Goal: Information Seeking & Learning: Learn about a topic

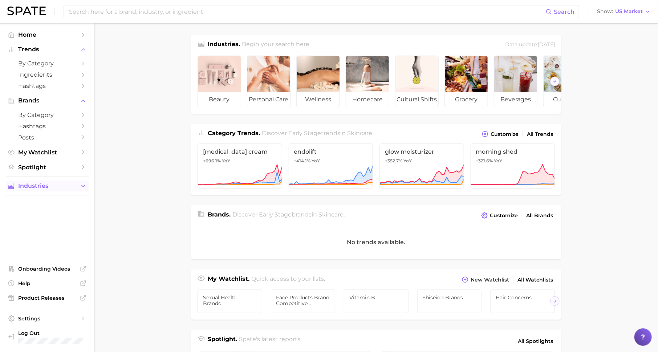
click at [72, 187] on span "Industries" at bounding box center [47, 186] width 58 height 7
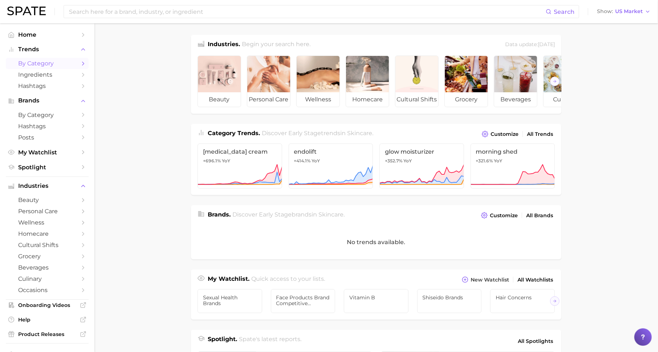
click at [57, 62] on span "by Category" at bounding box center [47, 63] width 58 height 7
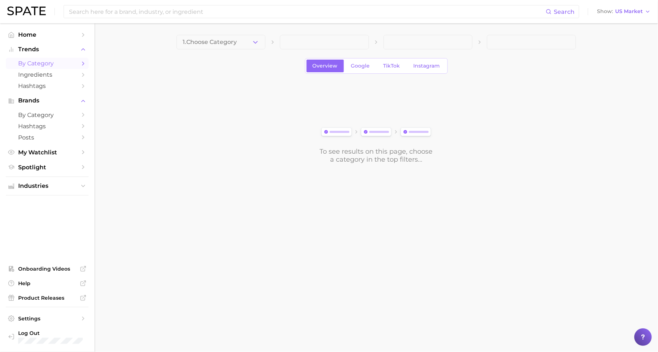
click at [198, 45] on span "1. Choose Category" at bounding box center [210, 42] width 54 height 7
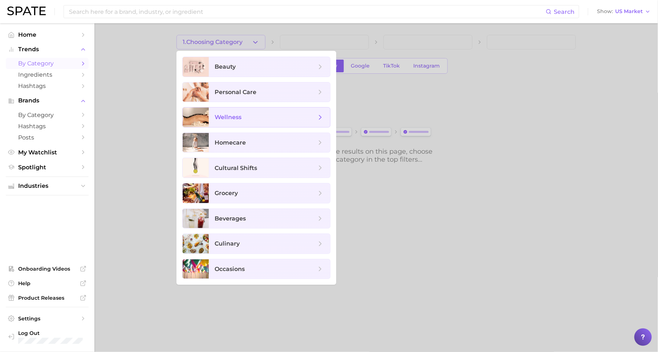
click at [249, 112] on span "wellness" at bounding box center [269, 117] width 121 height 20
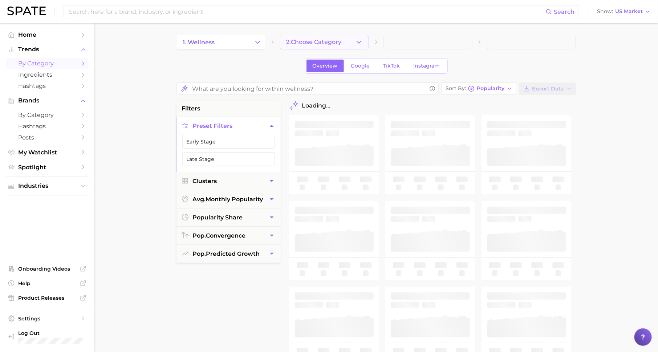
click at [305, 38] on button "2. Choose Category" at bounding box center [324, 42] width 89 height 15
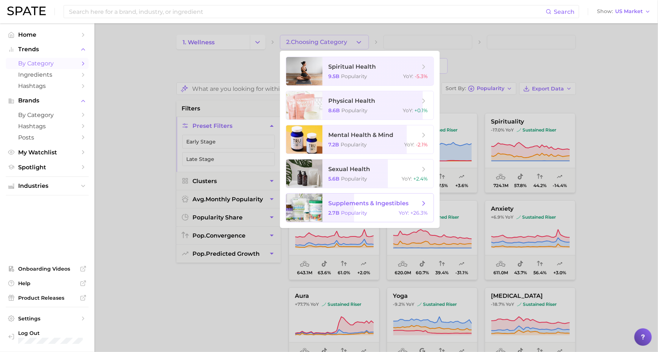
click at [358, 204] on span "supplements & ingestibles" at bounding box center [368, 203] width 80 height 7
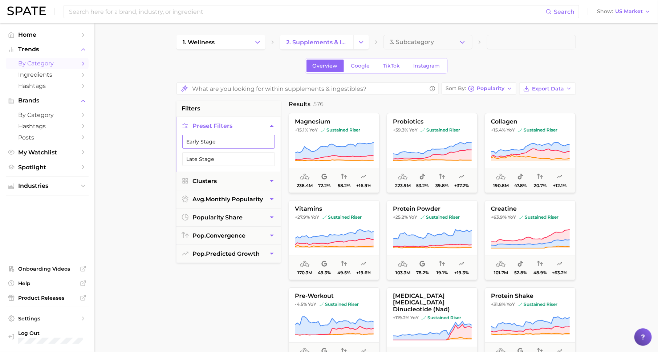
click at [261, 138] on button "Early Stage" at bounding box center [228, 142] width 93 height 14
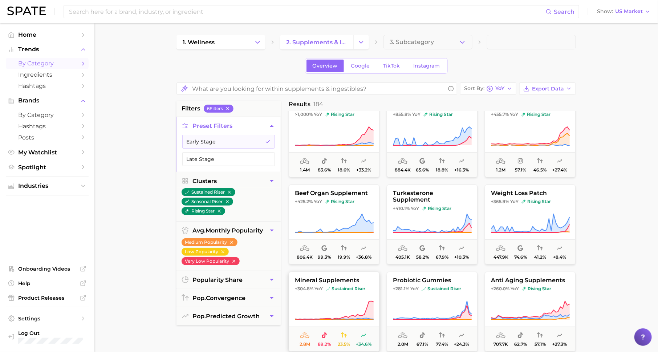
scroll to position [17, 0]
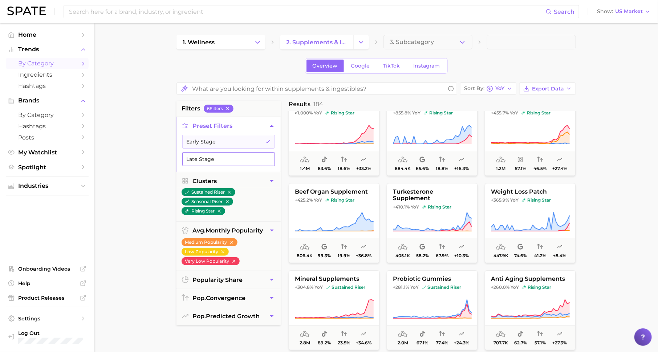
click at [242, 155] on button "Late Stage" at bounding box center [228, 159] width 93 height 14
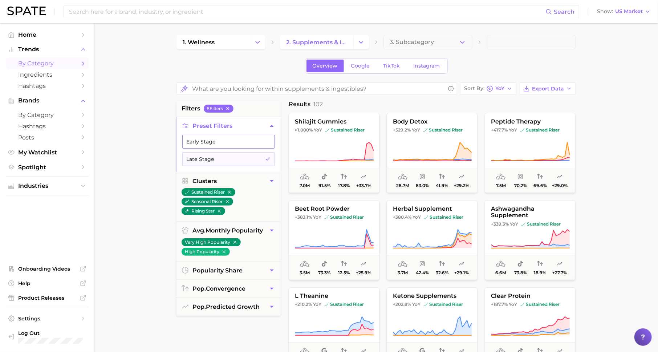
click at [268, 139] on icon "button" at bounding box center [268, 142] width 6 height 6
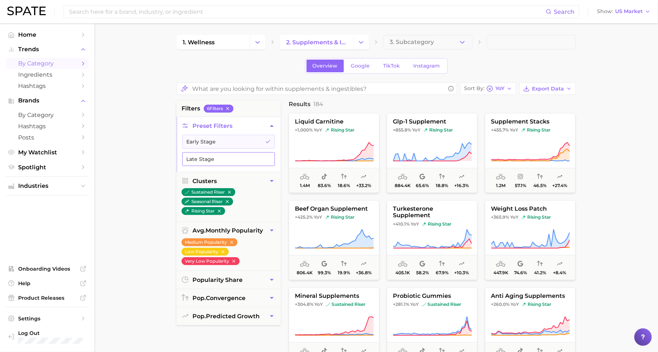
click at [230, 155] on button "Late Stage" at bounding box center [228, 159] width 93 height 14
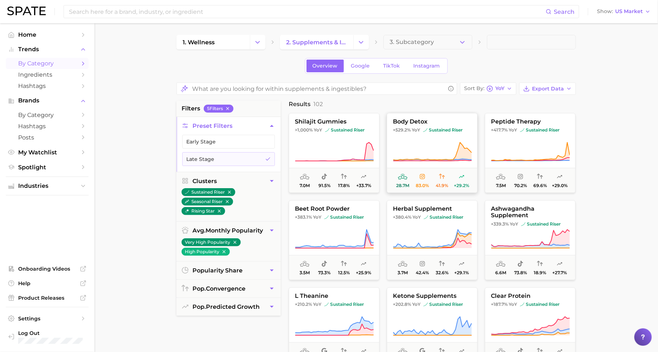
click at [419, 130] on span "YoY" at bounding box center [416, 130] width 8 height 6
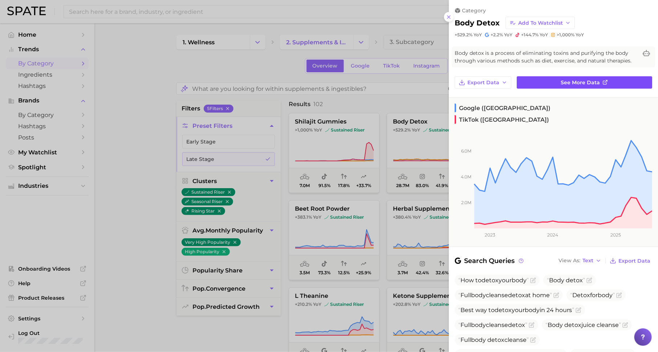
click at [521, 83] on link "See more data" at bounding box center [584, 82] width 135 height 12
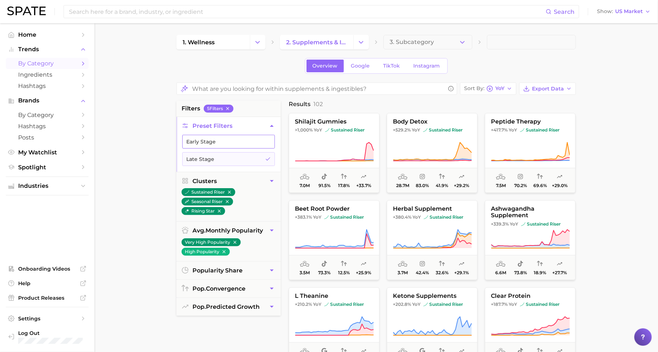
click at [226, 141] on button "Early Stage" at bounding box center [228, 142] width 93 height 14
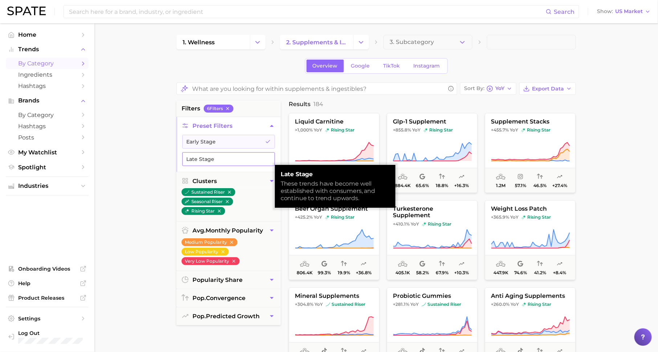
click at [242, 158] on button "Late Stage" at bounding box center [228, 159] width 93 height 14
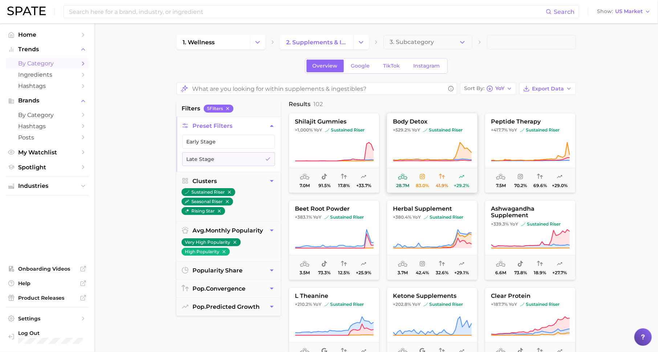
click at [444, 148] on icon at bounding box center [432, 152] width 79 height 20
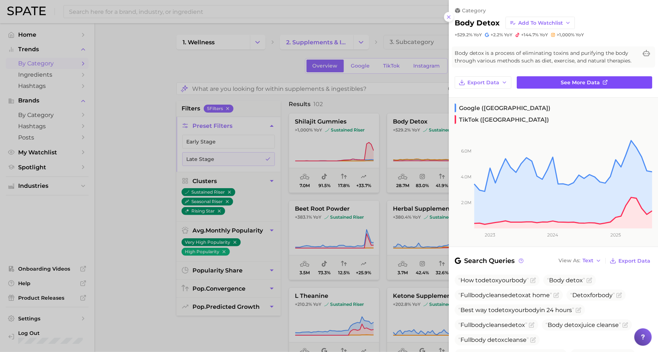
click at [525, 81] on link "See more data" at bounding box center [584, 82] width 135 height 12
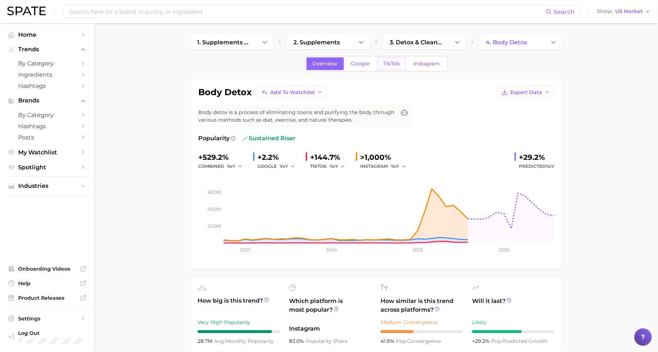
click at [383, 62] on span "TikTok" at bounding box center [391, 64] width 17 height 6
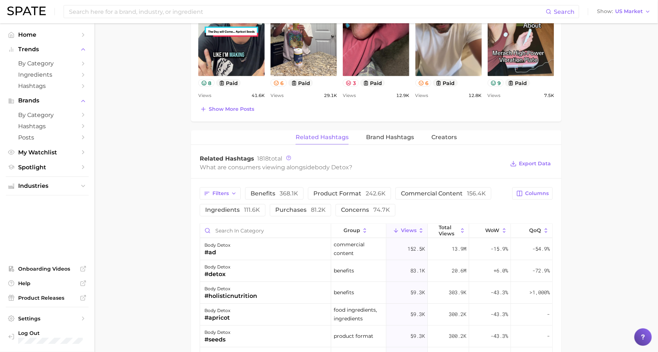
scroll to position [458, 0]
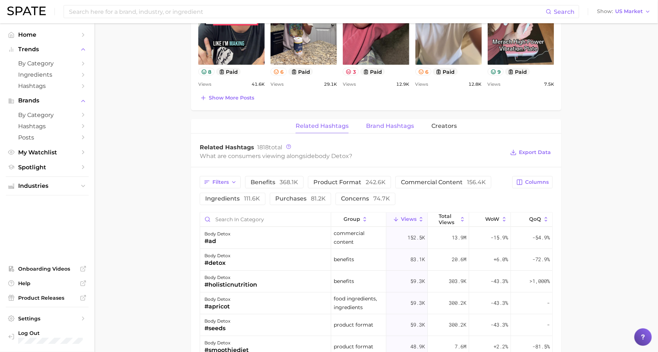
click at [379, 130] on button "Brand Hashtags" at bounding box center [390, 126] width 48 height 14
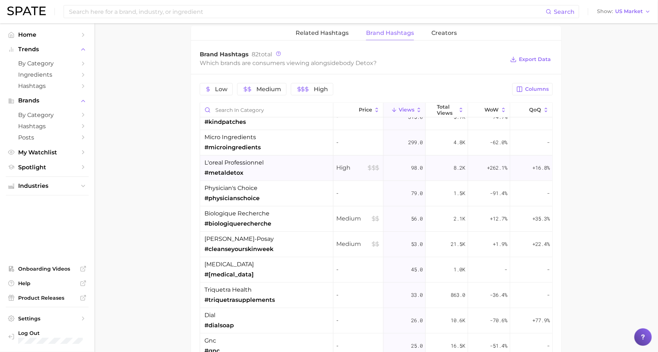
scroll to position [0, 0]
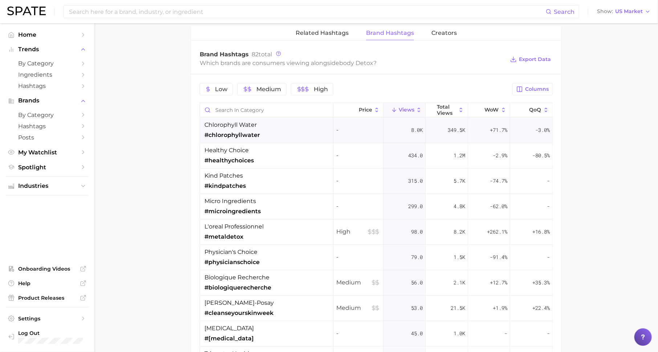
click at [257, 138] on div "chlorophyll water #chlorophyllwater" at bounding box center [266, 130] width 133 height 25
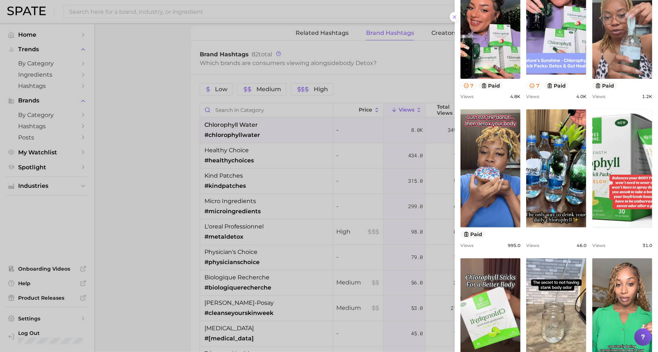
click at [311, 152] on div at bounding box center [329, 176] width 658 height 352
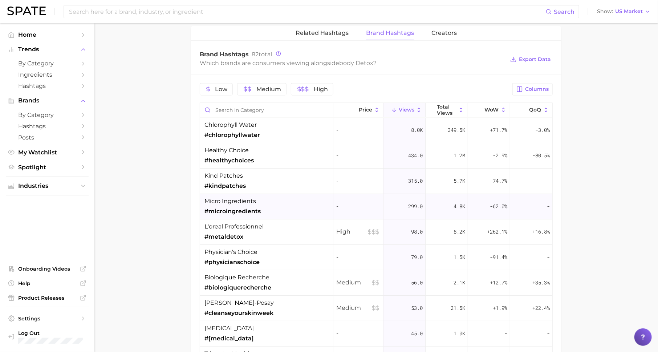
click at [243, 207] on span "#microingredients" at bounding box center [232, 211] width 56 height 9
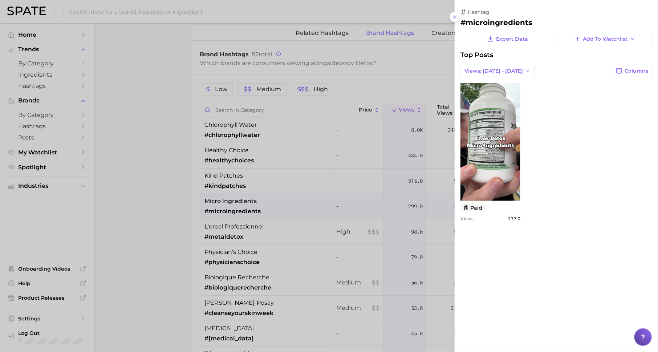
click at [376, 260] on div at bounding box center [329, 176] width 658 height 352
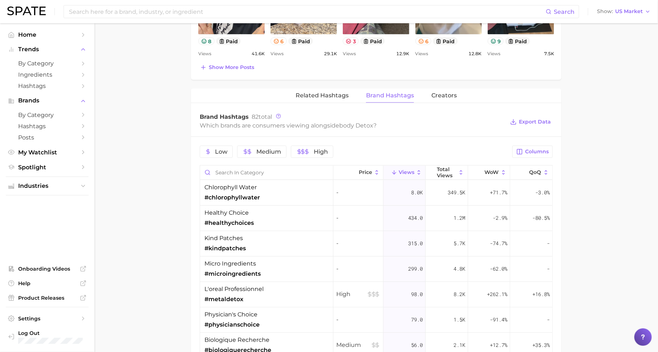
scroll to position [456, 0]
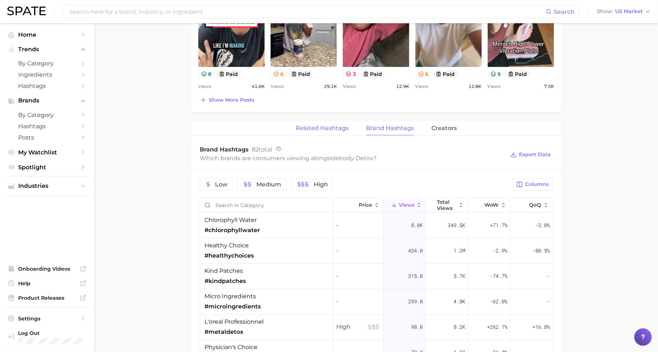
click at [325, 125] on span "Related Hashtags" at bounding box center [322, 128] width 53 height 7
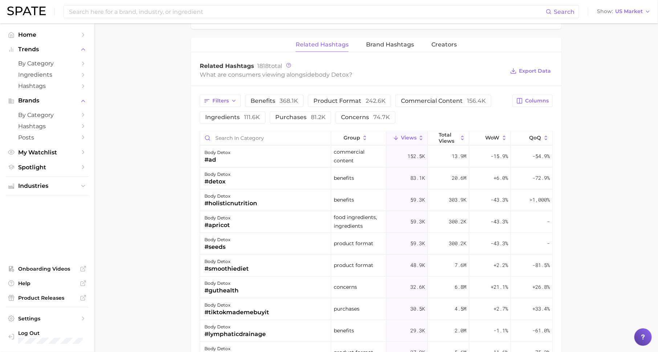
scroll to position [553, 0]
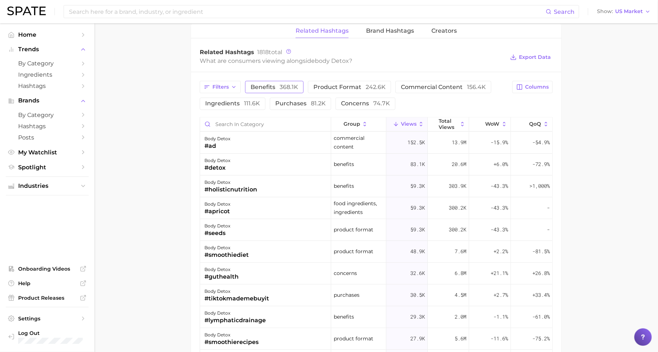
click at [276, 84] on span "benefits 368.1k" at bounding box center [275, 87] width 48 height 6
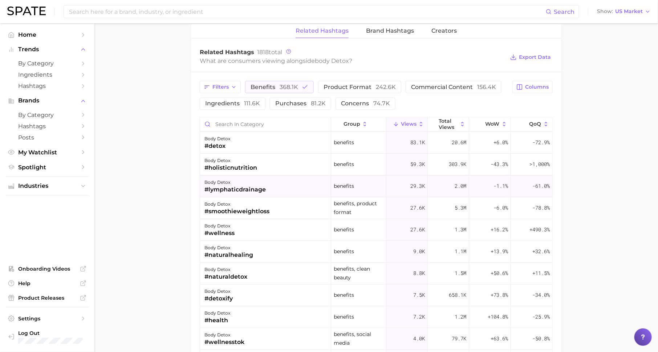
click at [238, 186] on div "#lymphaticdrainage" at bounding box center [234, 190] width 61 height 9
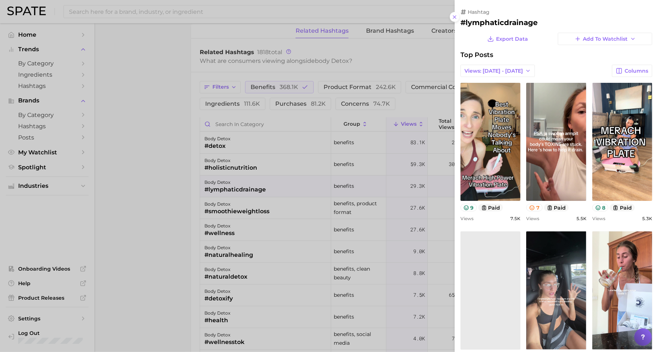
scroll to position [0, 0]
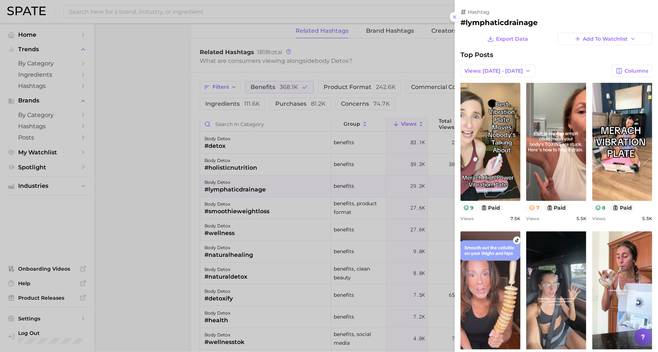
click at [200, 4] on div at bounding box center [329, 176] width 658 height 352
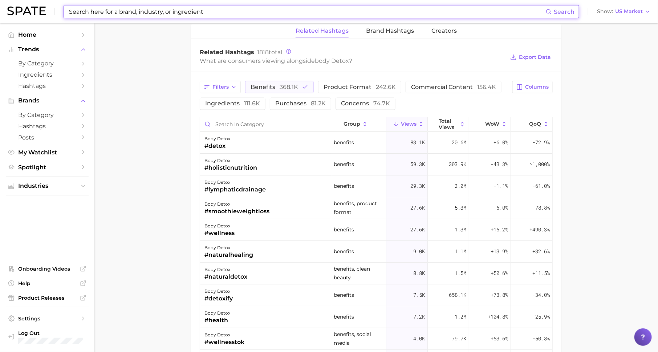
click at [201, 12] on input at bounding box center [306, 11] width 477 height 12
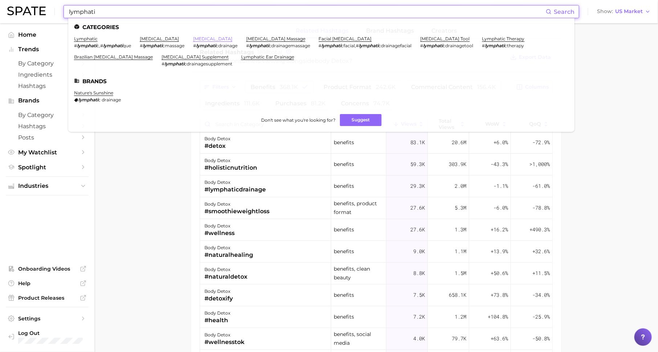
type input "lymphati"
click at [225, 38] on link "lymphatic drainage" at bounding box center [212, 38] width 39 height 5
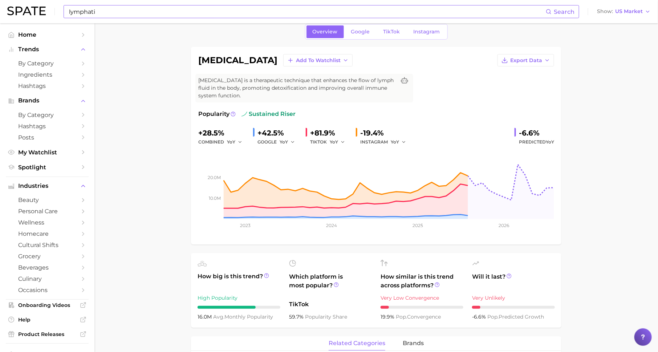
scroll to position [37, 0]
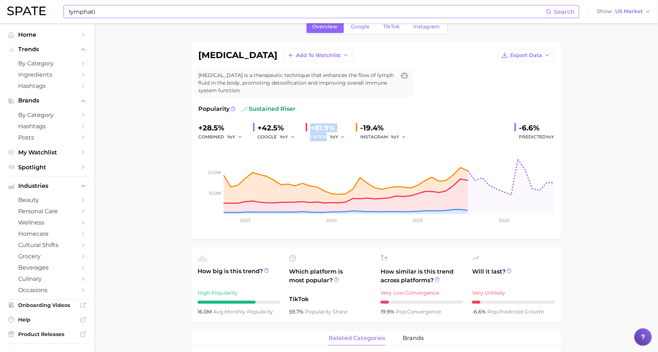
drag, startPoint x: 346, startPoint y: 138, endPoint x: 312, endPoint y: 123, distance: 36.9
click at [312, 123] on div "+81.9% TIKTOK YoY" at bounding box center [328, 131] width 44 height 19
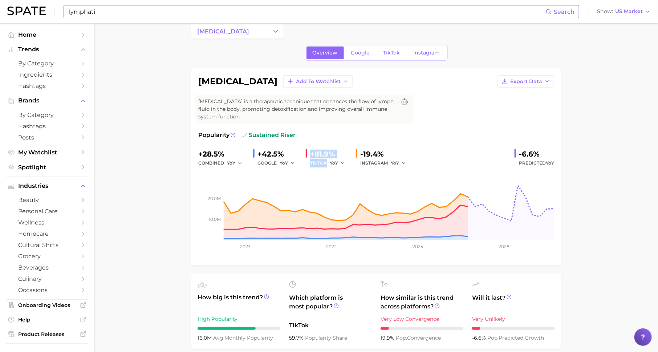
scroll to position [9, 0]
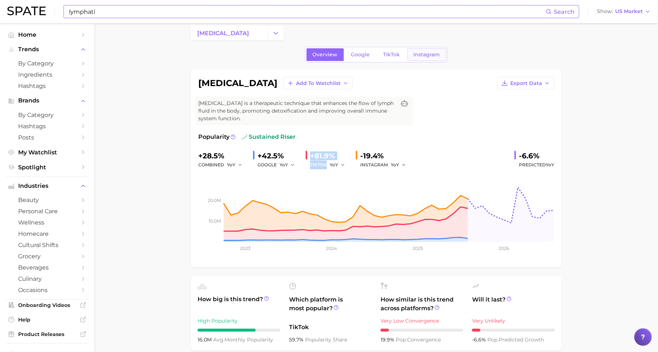
click at [418, 52] on span "Instagram" at bounding box center [427, 55] width 27 height 6
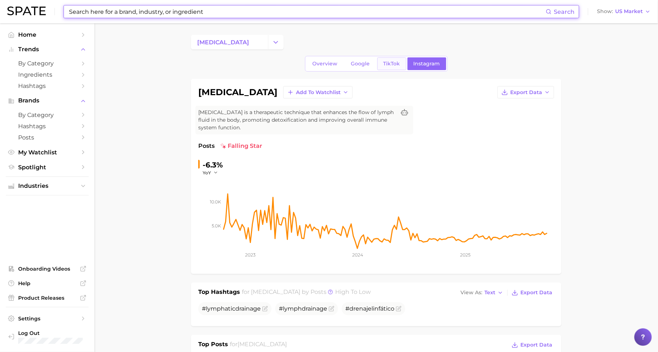
click at [388, 61] on span "TikTok" at bounding box center [391, 64] width 17 height 6
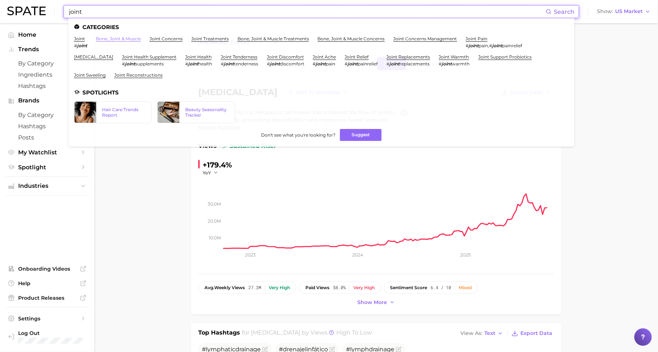
type input "joint"
click at [122, 39] on link "bone, joint & muscle" at bounding box center [118, 38] width 45 height 5
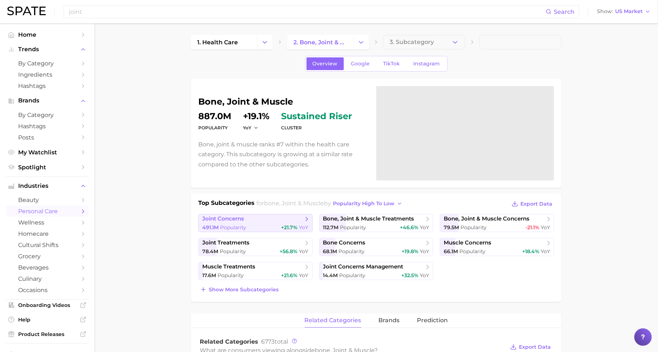
click at [280, 224] on div "491.1m Popularity +21.7% YoY" at bounding box center [255, 227] width 106 height 7
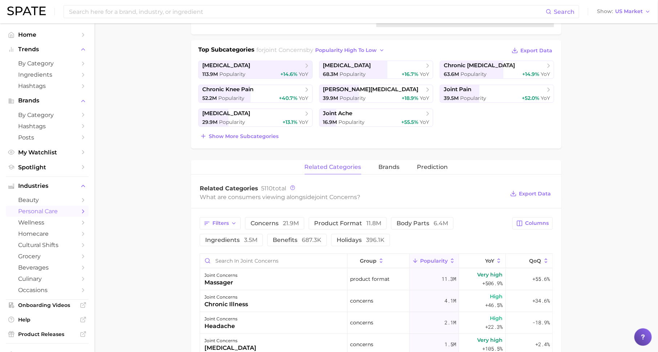
scroll to position [180, 0]
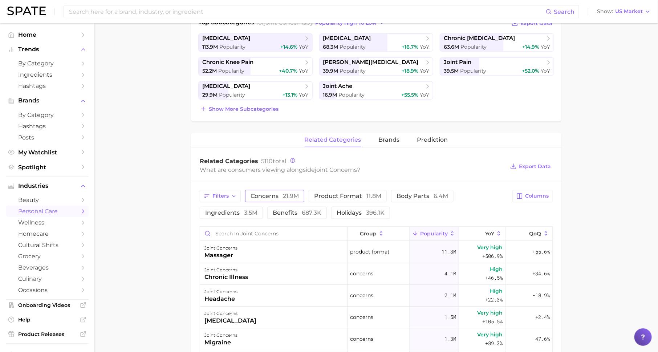
click at [281, 197] on span "concerns 21.9m" at bounding box center [275, 196] width 48 height 6
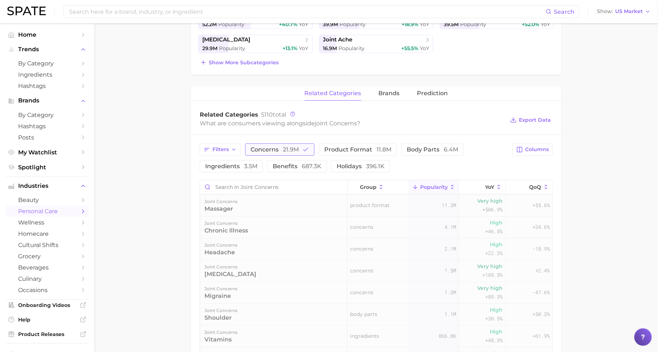
scroll to position [238, 0]
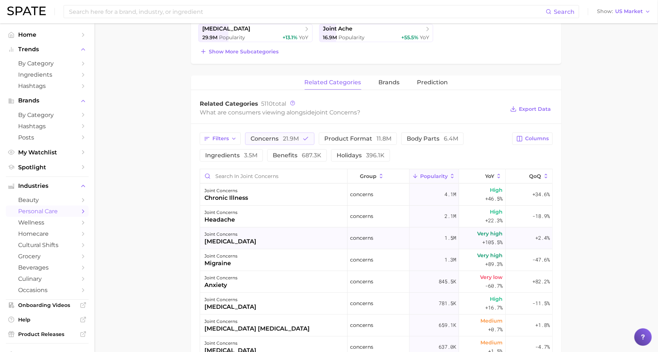
click at [337, 236] on div "joint concerns dysautonomia" at bounding box center [273, 238] width 147 height 22
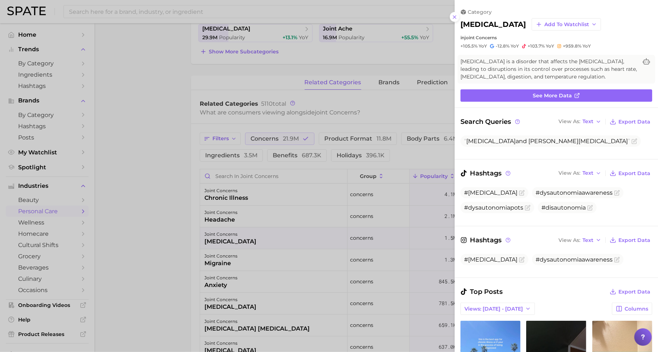
scroll to position [0, 0]
drag, startPoint x: 583, startPoint y: 60, endPoint x: 627, endPoint y: 60, distance: 44.3
click at [627, 60] on span "Dysautonomia is a disorder that affects the autonomic nervous system, leading t…" at bounding box center [548, 69] width 177 height 23
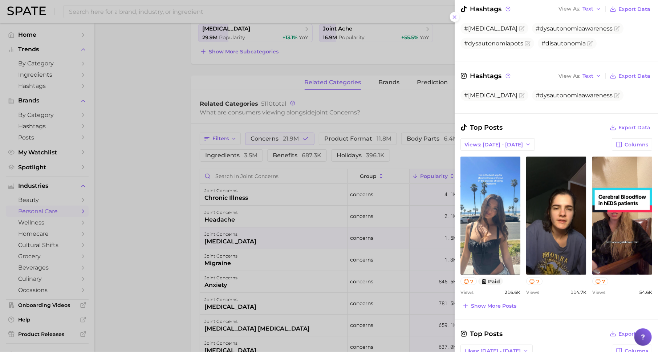
scroll to position [171, 0]
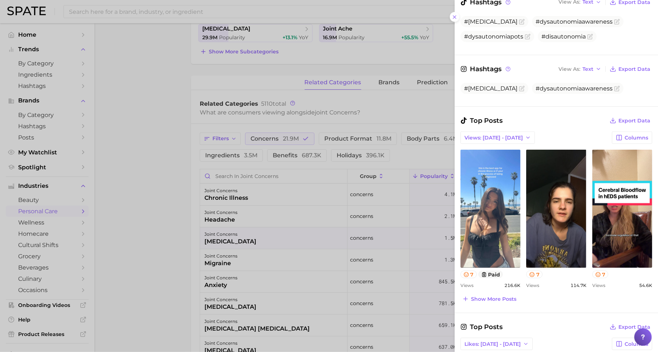
click at [290, 275] on div at bounding box center [329, 176] width 658 height 352
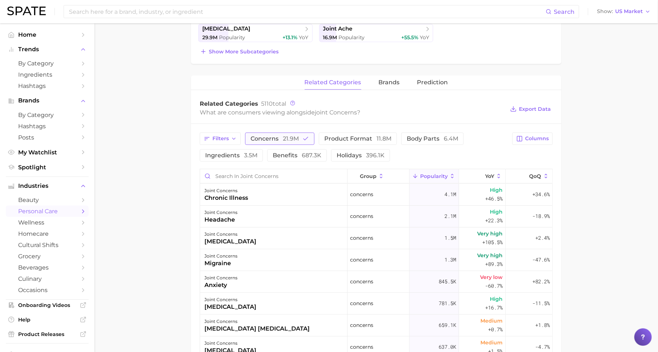
click at [293, 143] on button "concerns 21.9m" at bounding box center [279, 139] width 69 height 12
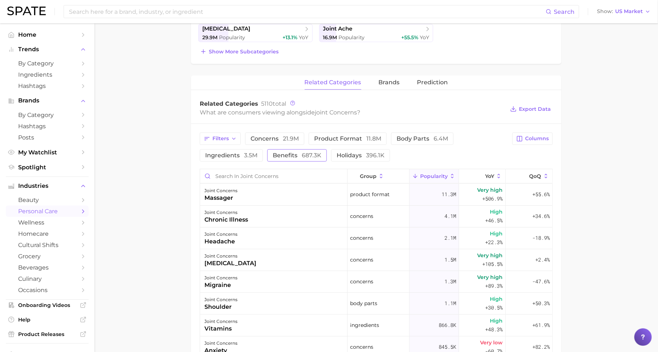
click at [289, 152] on span "benefits 687.3k" at bounding box center [297, 155] width 49 height 6
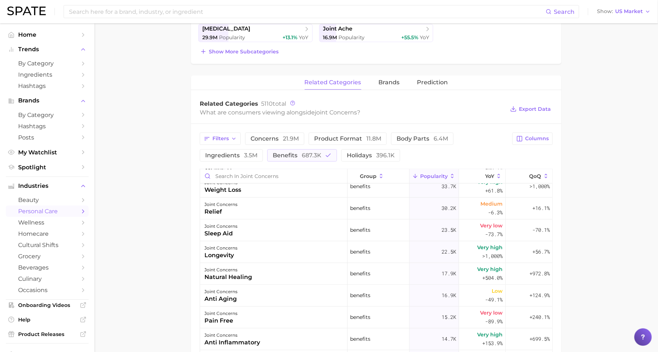
scroll to position [95, 0]
click at [325, 152] on icon "button" at bounding box center [328, 155] width 7 height 7
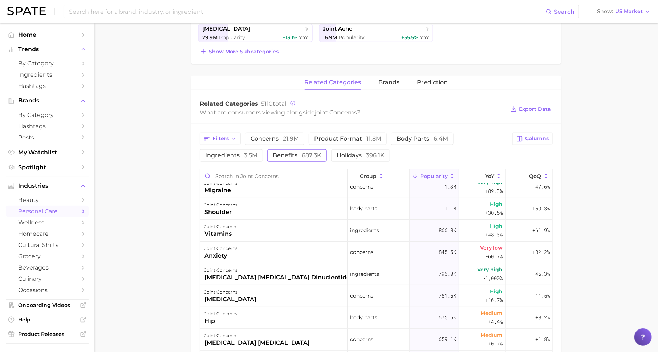
scroll to position [0, 0]
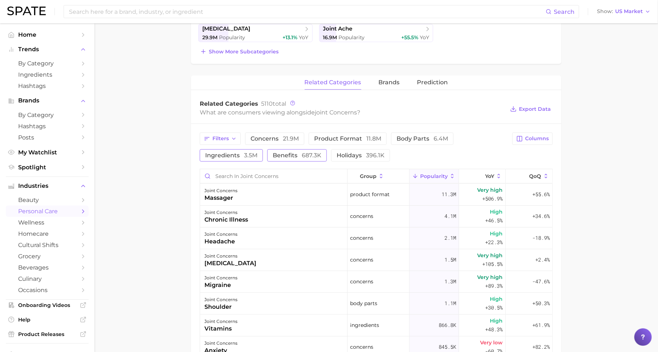
click at [233, 152] on span "ingredients 3.5m" at bounding box center [231, 155] width 52 height 6
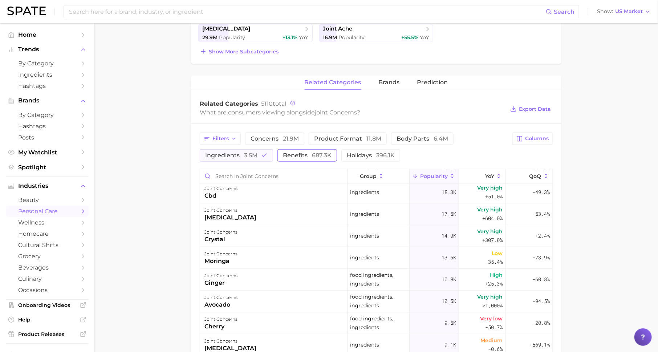
scroll to position [186, 0]
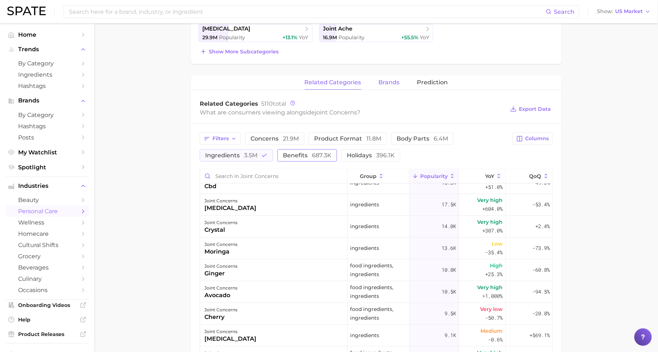
click at [381, 81] on span "brands" at bounding box center [389, 82] width 21 height 7
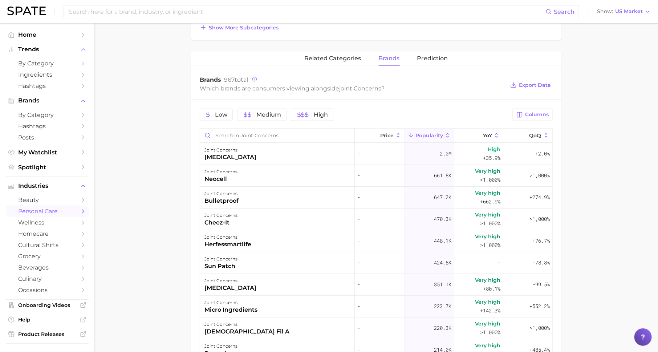
scroll to position [264, 0]
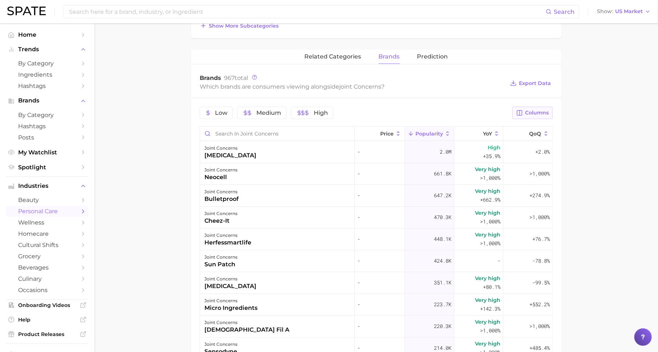
click at [526, 110] on span "Columns" at bounding box center [537, 113] width 24 height 6
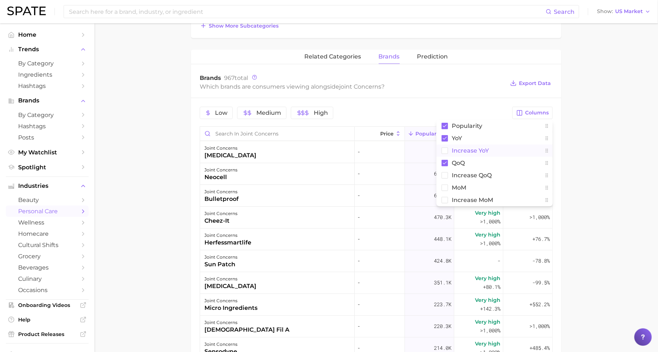
click at [509, 146] on button "Increase YoY" at bounding box center [494, 151] width 116 height 12
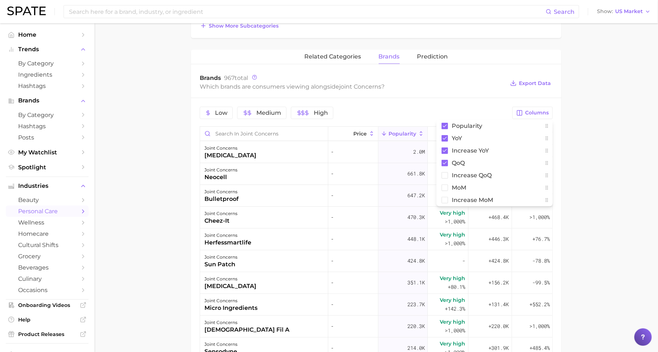
click at [605, 147] on main "1. health care 2. bone, joint & muscle 3. joint concerns 4. Subcategory Overvie…" at bounding box center [375, 142] width 563 height 764
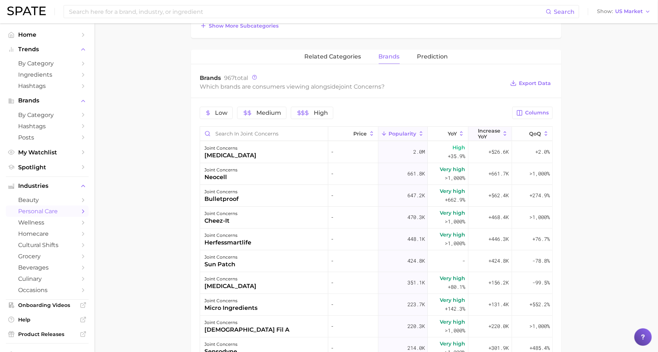
click at [488, 133] on span "Increase YoY" at bounding box center [489, 134] width 23 height 12
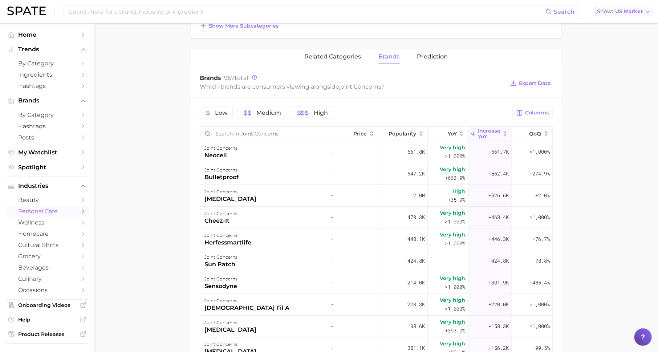
click at [622, 10] on span "US Market" at bounding box center [629, 11] width 28 height 4
click at [612, 86] on span "Global" at bounding box center [607, 89] width 17 height 6
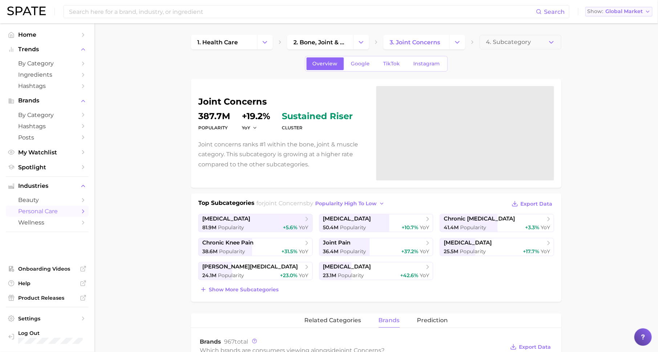
click at [620, 10] on span "Global Market" at bounding box center [623, 11] width 37 height 4
click at [619, 24] on span "United States" at bounding box center [617, 23] width 56 height 6
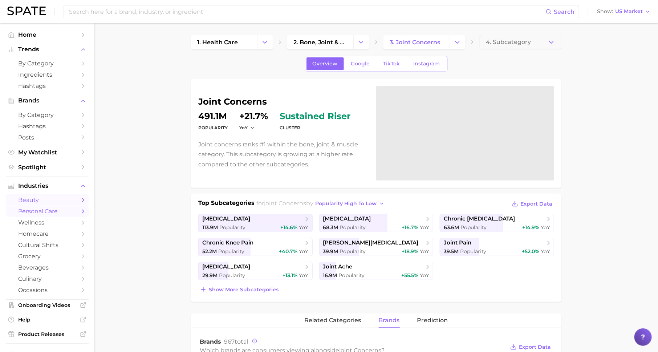
click at [55, 200] on span "beauty" at bounding box center [47, 199] width 58 height 7
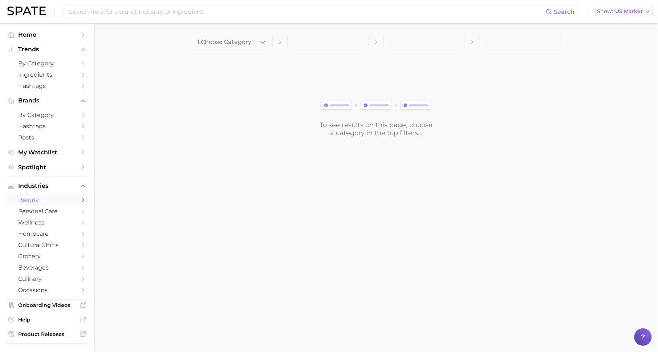
click at [629, 13] on span "US Market" at bounding box center [629, 11] width 28 height 4
click at [249, 45] on span "1. Choose Category" at bounding box center [224, 42] width 54 height 7
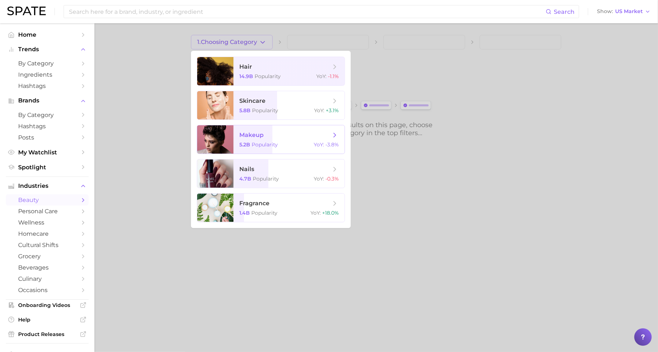
click at [263, 141] on span "makeup 5.2b Popularity YoY : -3.8%" at bounding box center [288, 139] width 111 height 28
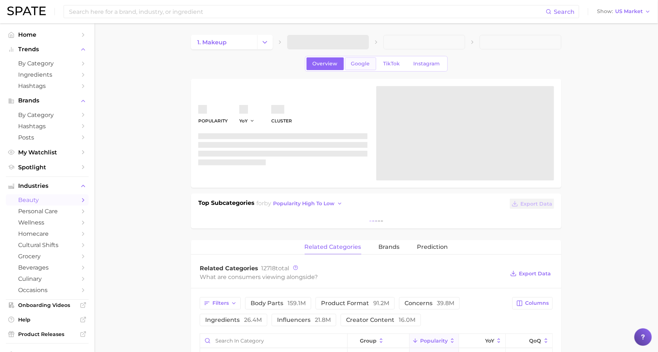
click at [364, 63] on span "Google" at bounding box center [360, 64] width 19 height 6
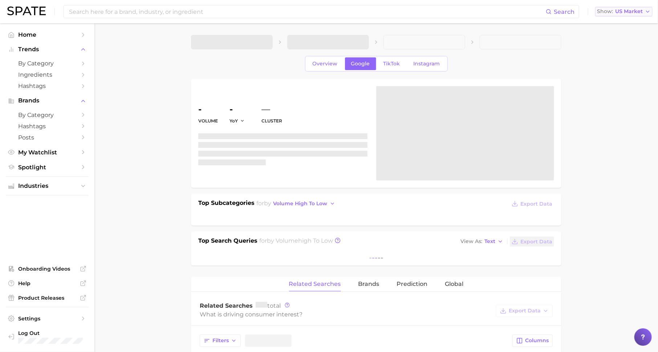
click at [637, 13] on span "US Market" at bounding box center [629, 11] width 28 height 4
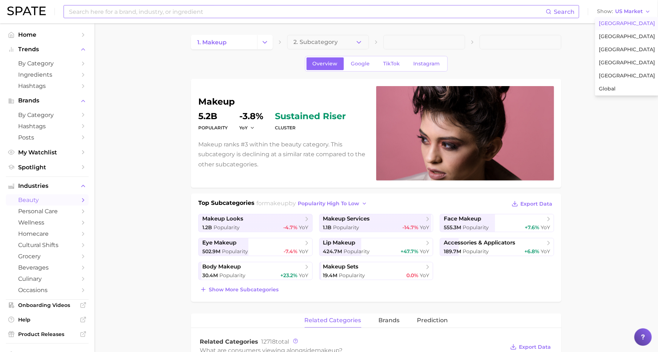
click at [107, 13] on input at bounding box center [306, 11] width 477 height 12
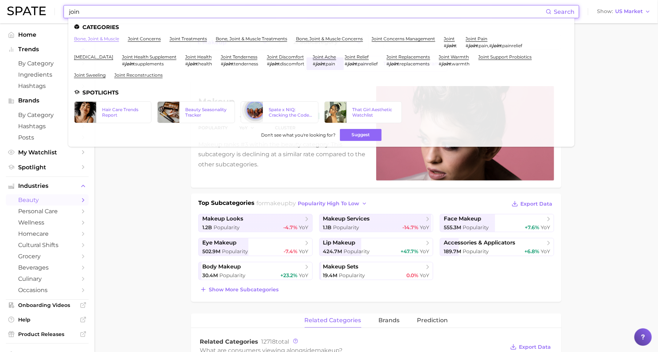
type input "join"
click at [109, 38] on link "bone, joint & muscle" at bounding box center [96, 38] width 45 height 5
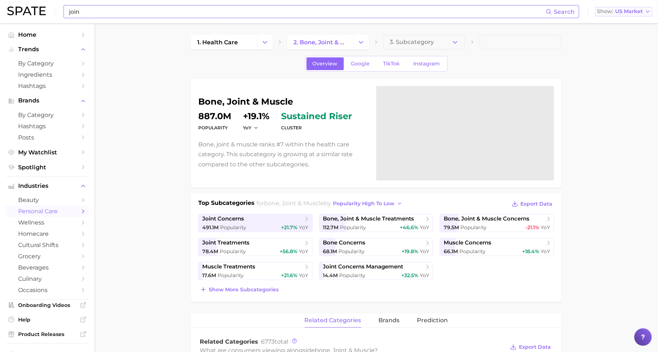
click at [629, 10] on span "US Market" at bounding box center [629, 11] width 28 height 4
click at [391, 62] on span "TikTok" at bounding box center [391, 64] width 17 height 6
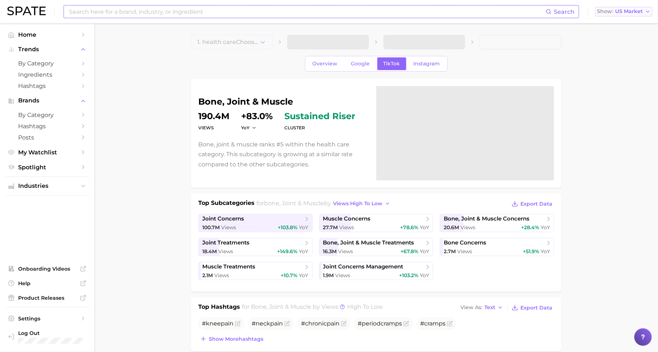
click at [624, 12] on span "US Market" at bounding box center [629, 11] width 28 height 4
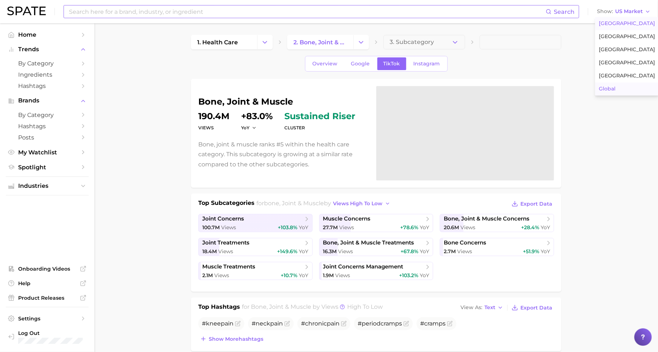
click at [615, 90] on span "Global" at bounding box center [607, 89] width 17 height 6
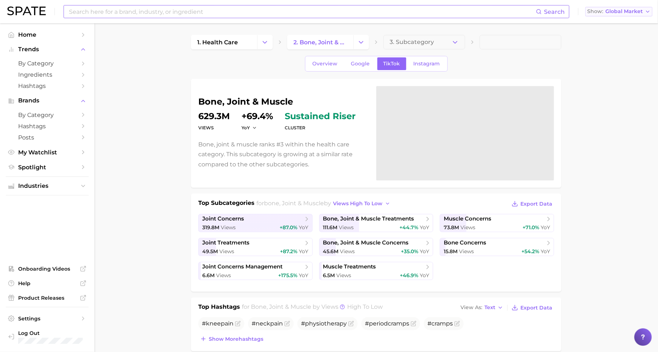
click at [627, 12] on span "Global Market" at bounding box center [623, 11] width 37 height 4
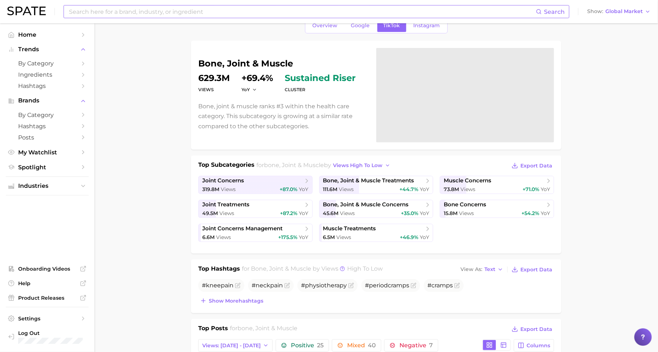
scroll to position [38, 0]
click at [632, 13] on span "Global Market" at bounding box center [623, 11] width 37 height 4
click at [630, 21] on button "United States" at bounding box center [618, 23] width 67 height 13
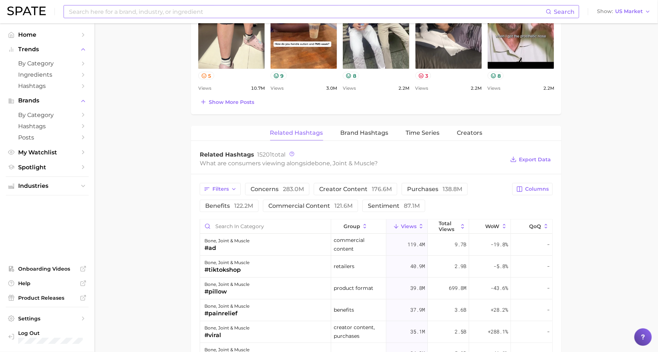
scroll to position [452, 0]
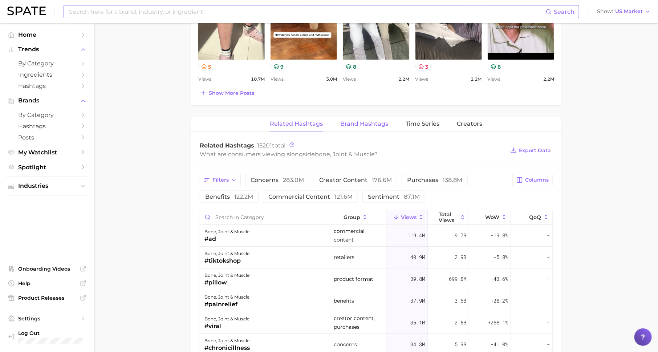
click at [380, 123] on span "Brand Hashtags" at bounding box center [365, 124] width 48 height 7
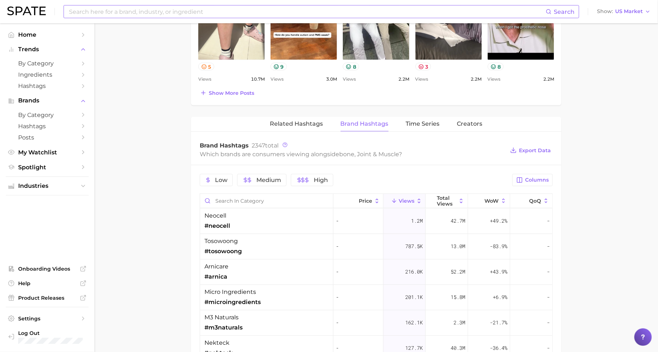
scroll to position [490, 0]
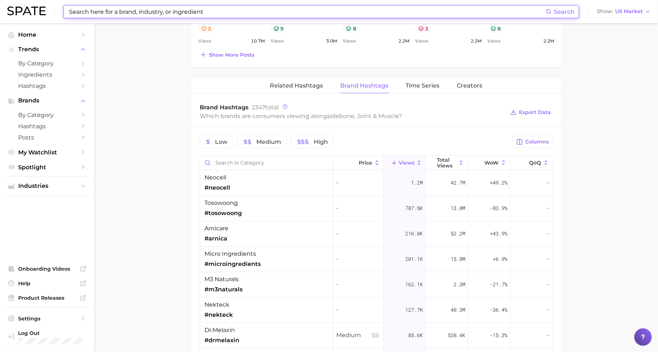
click at [282, 12] on input at bounding box center [306, 11] width 477 height 12
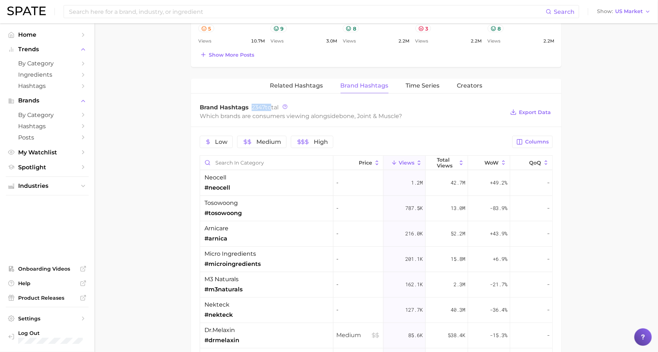
drag, startPoint x: 251, startPoint y: 105, endPoint x: 269, endPoint y: 104, distance: 17.8
click at [269, 104] on span "2347 total" at bounding box center [265, 107] width 27 height 7
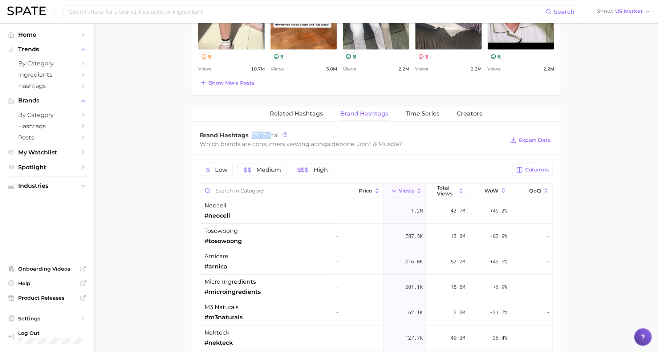
scroll to position [462, 0]
click at [66, 185] on span "Industries" at bounding box center [47, 186] width 58 height 7
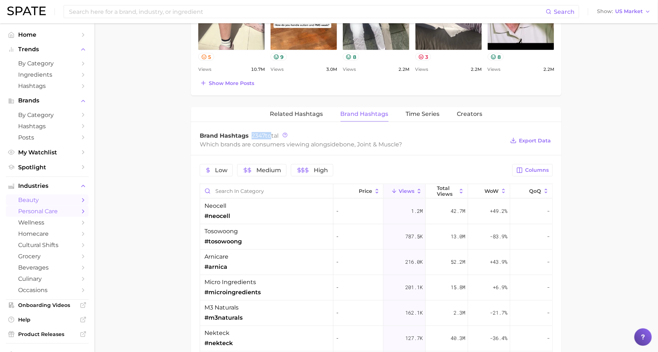
click at [84, 197] on link "beauty" at bounding box center [47, 199] width 83 height 11
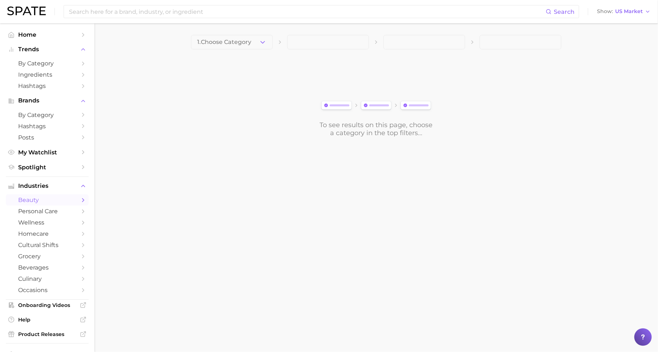
click at [274, 40] on div "1. Choose Category" at bounding box center [376, 42] width 370 height 15
click at [261, 41] on icon "button" at bounding box center [263, 42] width 8 height 8
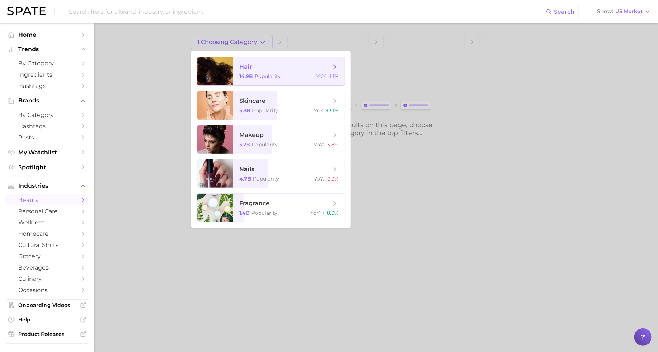
click at [277, 66] on span "hair" at bounding box center [284, 67] width 91 height 8
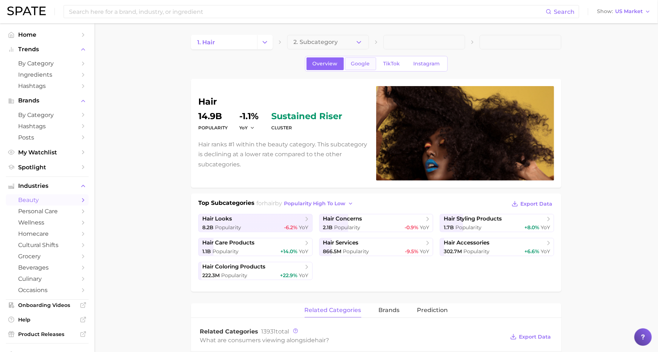
click at [362, 62] on span "Google" at bounding box center [360, 64] width 19 height 6
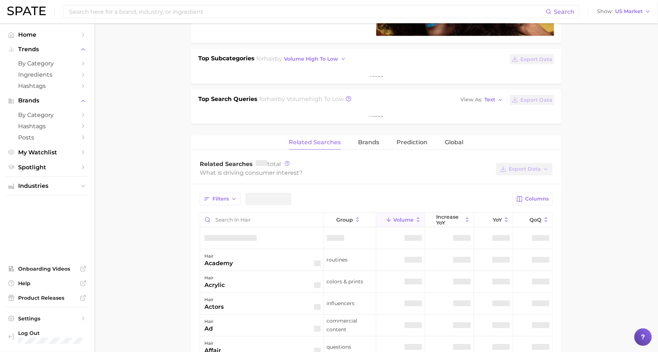
scroll to position [145, 0]
click at [367, 135] on button "Brands" at bounding box center [368, 142] width 21 height 14
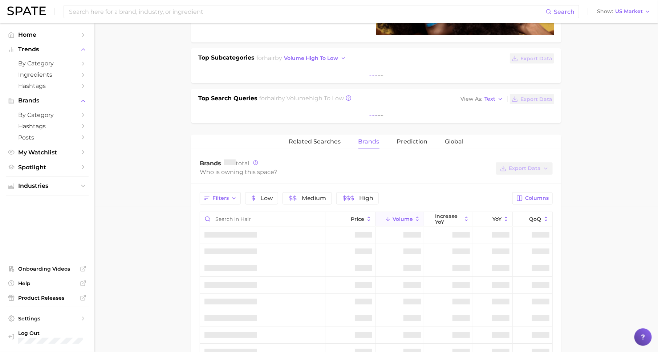
click at [373, 138] on span "Brands" at bounding box center [368, 141] width 21 height 7
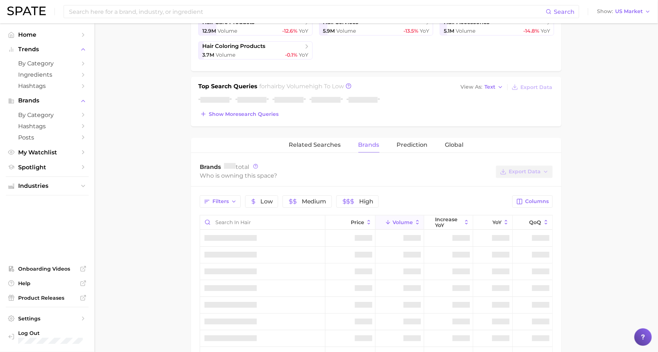
scroll to position [233, 0]
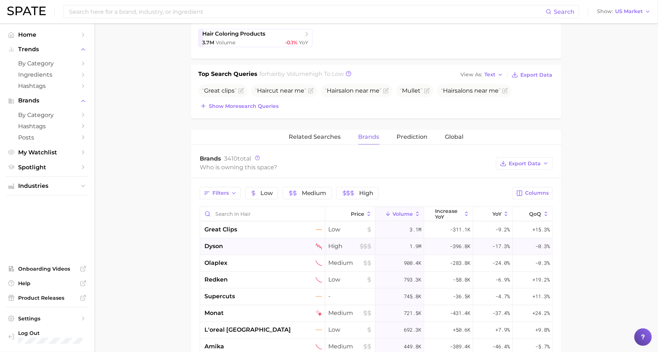
click at [244, 245] on div "dyson" at bounding box center [263, 246] width 118 height 9
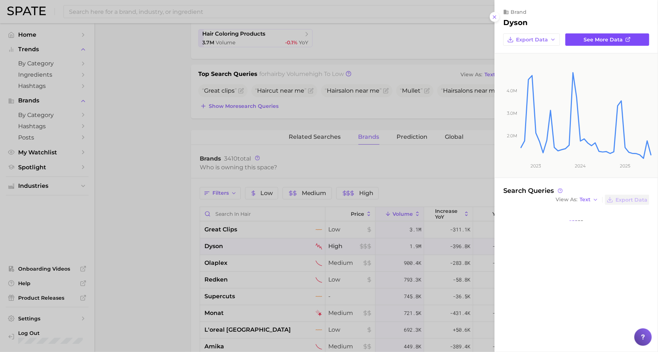
click at [598, 41] on span "See more data" at bounding box center [603, 40] width 39 height 6
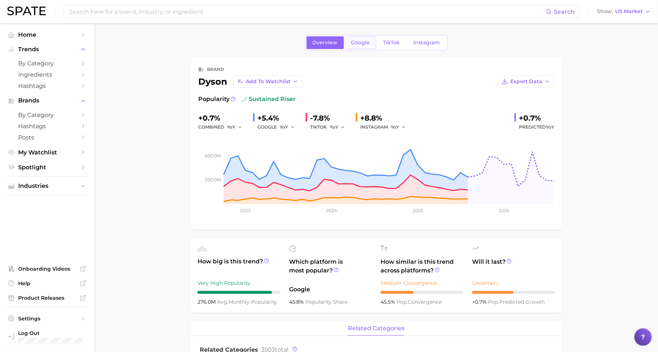
click at [359, 44] on span "Google" at bounding box center [360, 43] width 19 height 6
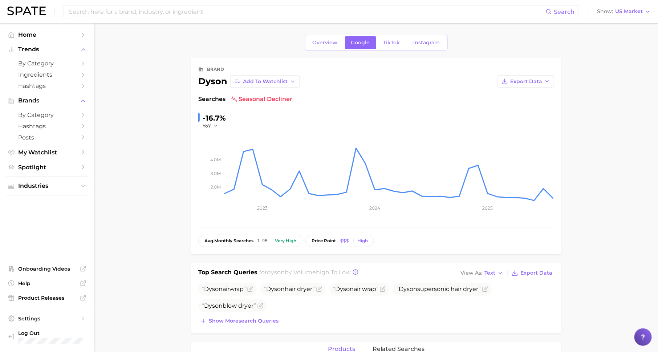
click at [242, 116] on div "-16.7% YoY" at bounding box center [376, 120] width 356 height 17
click at [389, 41] on span "TikTok" at bounding box center [391, 43] width 17 height 6
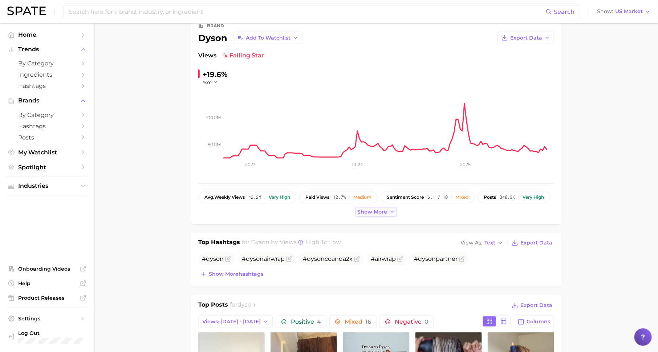
click at [383, 214] on button "Show more" at bounding box center [375, 212] width 41 height 10
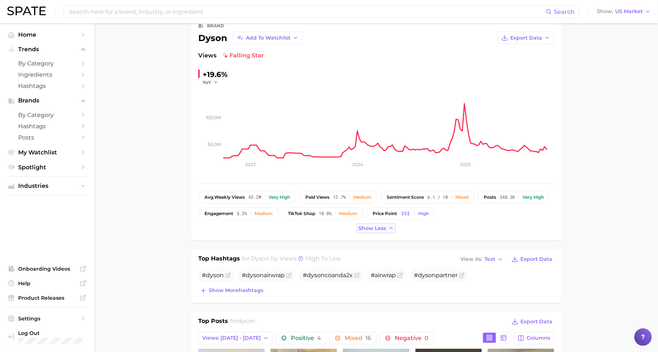
scroll to position [64, 0]
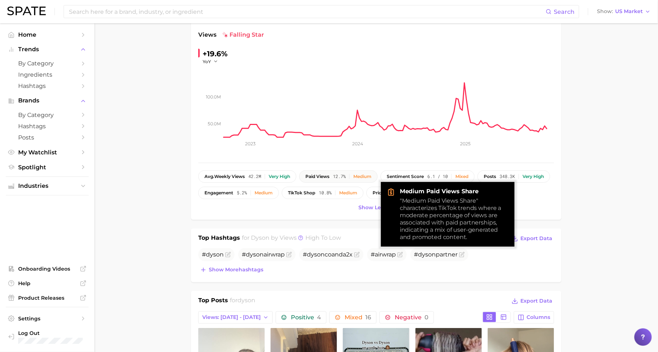
drag, startPoint x: 335, startPoint y: 174, endPoint x: 342, endPoint y: 178, distance: 8.0
click at [342, 178] on div "paid views 12.7% Medium" at bounding box center [338, 176] width 66 height 5
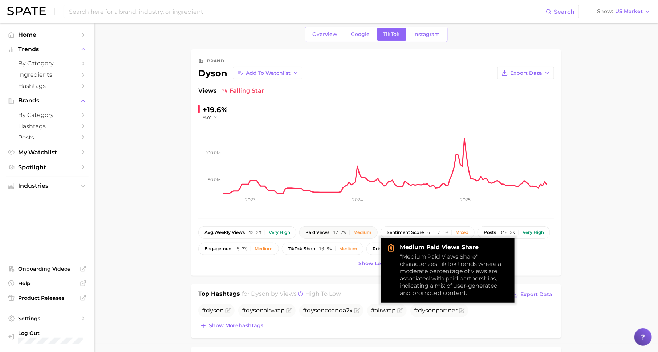
scroll to position [0, 0]
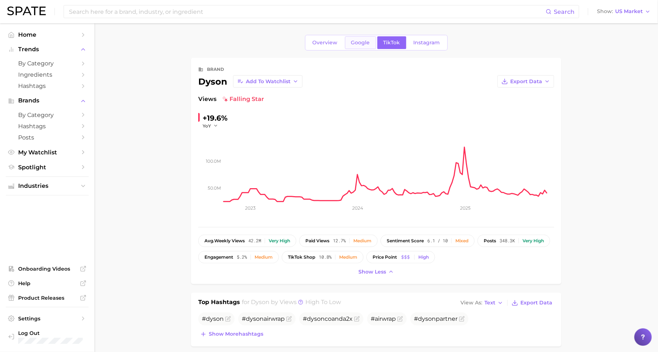
click at [361, 42] on span "Google" at bounding box center [360, 43] width 19 height 6
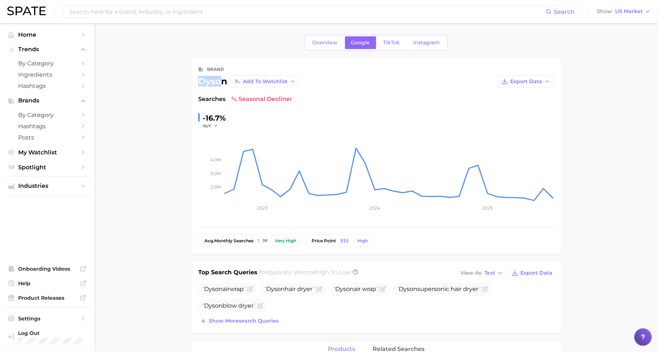
drag, startPoint x: 196, startPoint y: 84, endPoint x: 221, endPoint y: 84, distance: 25.4
click at [221, 84] on div "brand dyson Add to Watchlist Export Data Searches seasonal decliner -16.7% YoY …" at bounding box center [376, 156] width 370 height 196
click at [220, 13] on input at bounding box center [306, 11] width 477 height 12
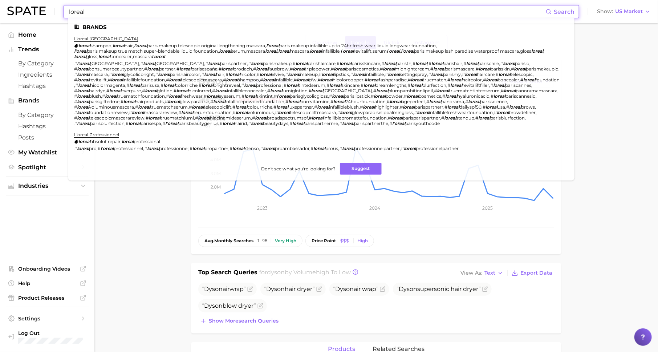
type input "loreal"
click at [82, 36] on ul "Brands l'oreal paris loreal shampoo , loreal hair , l'oreal paris makeup telesc…" at bounding box center [321, 99] width 506 height 162
click at [89, 38] on link "l'oreal paris" at bounding box center [106, 38] width 64 height 5
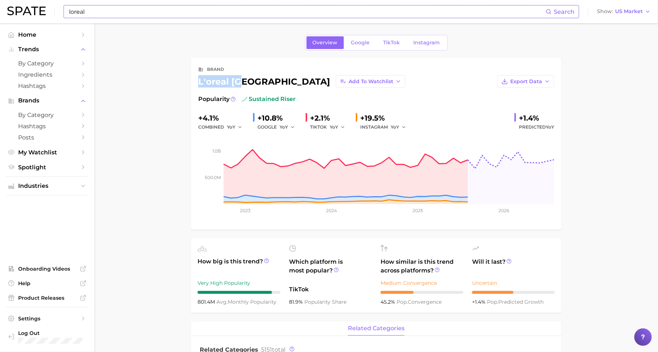
drag, startPoint x: 198, startPoint y: 79, endPoint x: 242, endPoint y: 78, distance: 43.6
click at [242, 78] on div "l'oreal paris Add to Watchlist" at bounding box center [301, 81] width 207 height 12
click at [361, 38] on link "Google" at bounding box center [360, 42] width 31 height 13
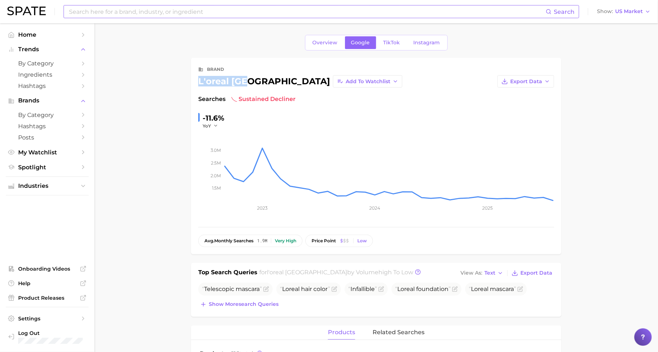
drag, startPoint x: 195, startPoint y: 81, endPoint x: 246, endPoint y: 81, distance: 50.5
click at [246, 81] on div "brand l'oreal paris Add to Watchlist Export Data Searches sustained decliner -1…" at bounding box center [376, 156] width 370 height 196
drag, startPoint x: 252, startPoint y: 81, endPoint x: 202, endPoint y: 81, distance: 50.5
click at [202, 81] on div "l'oreal paris" at bounding box center [264, 81] width 132 height 9
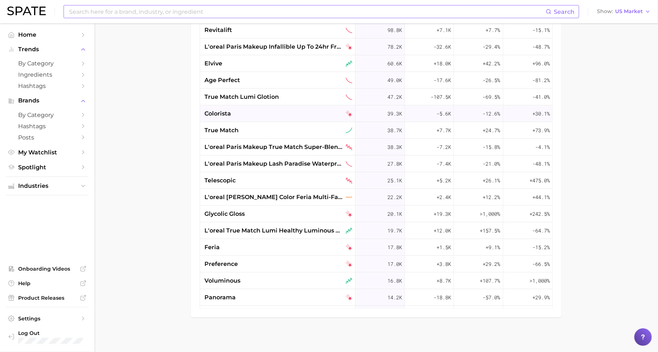
scroll to position [390, 0]
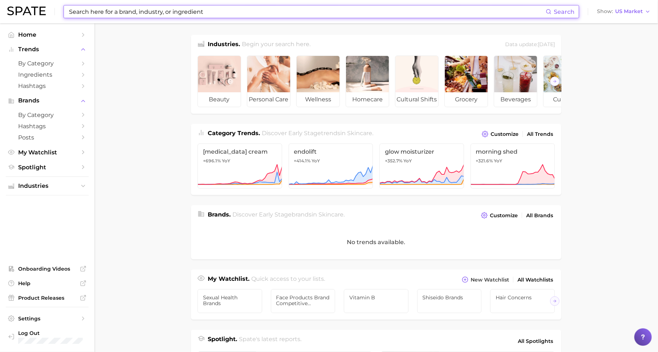
click at [235, 10] on input at bounding box center [306, 11] width 477 height 12
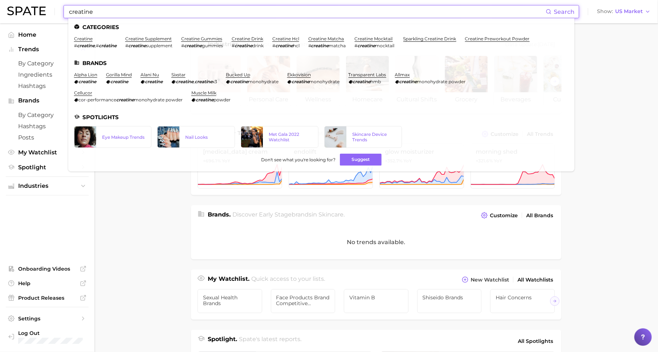
type input "creatine"
click at [88, 36] on ul "Categories creatine # creatine , # créatine creatine supplement # creatine supp…" at bounding box center [321, 94] width 506 height 153
click at [88, 39] on link "creatine" at bounding box center [83, 38] width 19 height 5
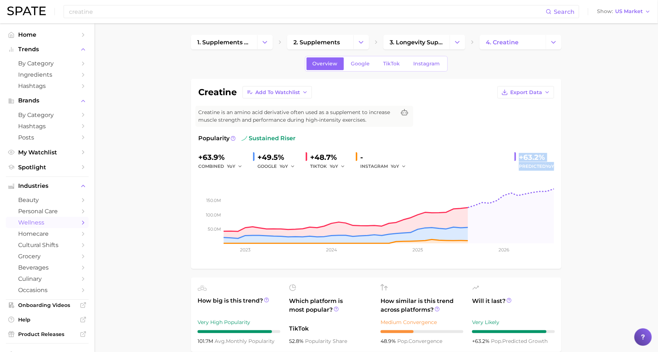
drag, startPoint x: 519, startPoint y: 156, endPoint x: 556, endPoint y: 170, distance: 39.1
click at [556, 170] on div "creatine Add to Watchlist Export Data Creatine is an amino acid derivative ofte…" at bounding box center [376, 174] width 370 height 190
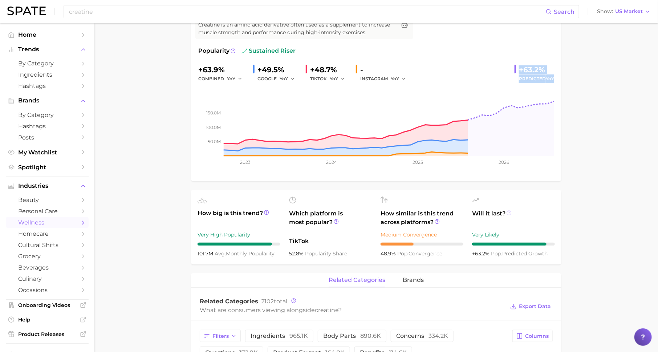
click at [507, 212] on icon at bounding box center [508, 212] width 5 height 5
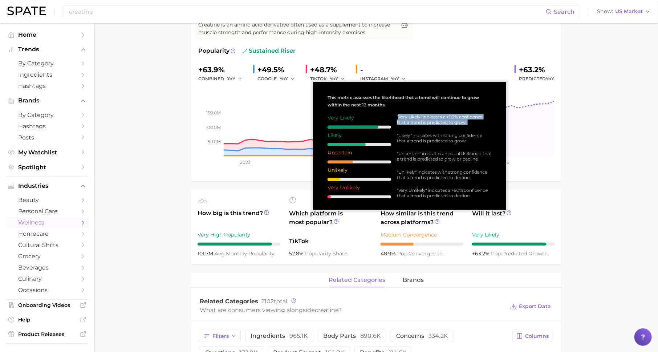
drag, startPoint x: 398, startPoint y: 114, endPoint x: 479, endPoint y: 129, distance: 83.0
click at [480, 130] on div ""Very Likely" indicates a >90% confidence that a trend is predicted to grow. "L…" at bounding box center [441, 156] width 101 height 84
drag, startPoint x: 398, startPoint y: 153, endPoint x: 429, endPoint y: 154, distance: 31.6
click at [429, 154] on div ""Uncertain" indicates an equal likelihood that a trend is predicted to grow or …" at bounding box center [444, 156] width 95 height 11
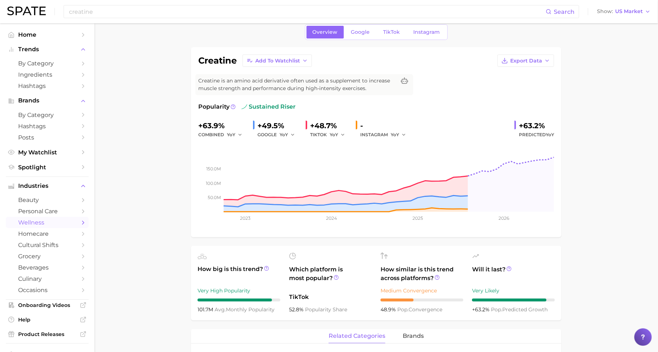
scroll to position [26, 0]
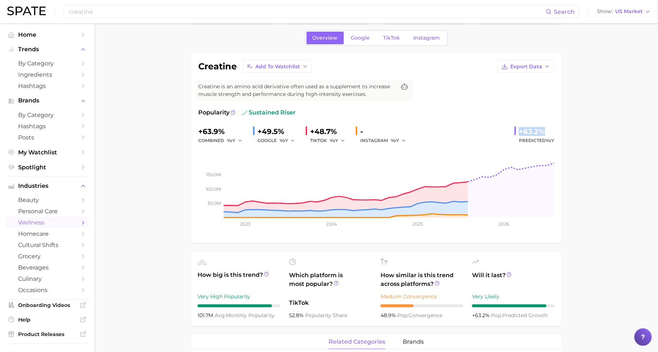
drag, startPoint x: 519, startPoint y: 130, endPoint x: 548, endPoint y: 133, distance: 29.6
click at [548, 133] on div "+63.2%" at bounding box center [536, 132] width 35 height 12
click at [362, 37] on span "Google" at bounding box center [360, 38] width 19 height 6
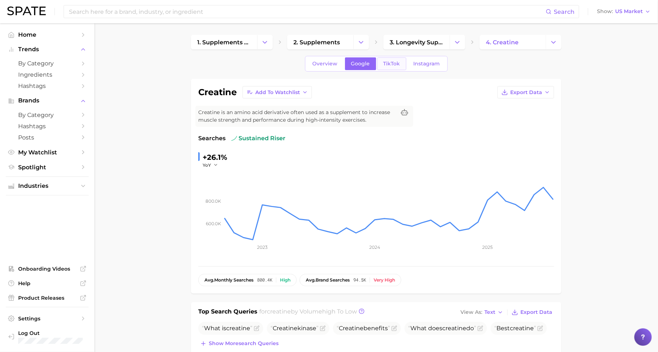
click at [390, 59] on link "TikTok" at bounding box center [391, 63] width 29 height 13
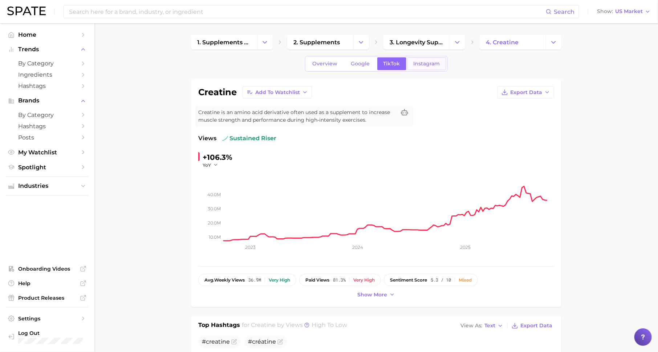
click at [434, 61] on span "Instagram" at bounding box center [427, 64] width 27 height 6
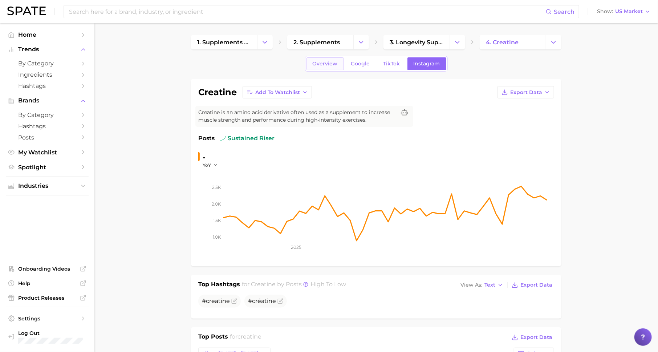
click at [327, 66] on link "Overview" at bounding box center [324, 63] width 37 height 13
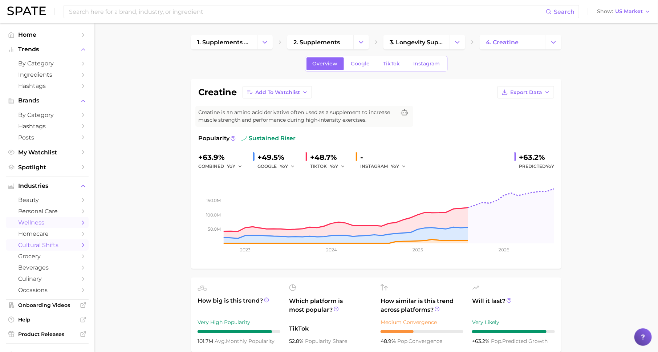
scroll to position [38, 0]
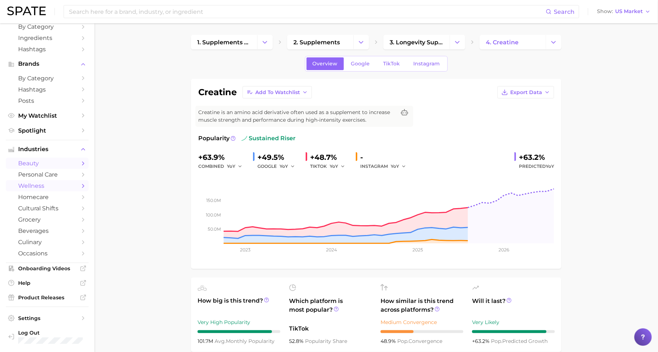
click at [47, 163] on span "beauty" at bounding box center [47, 163] width 58 height 7
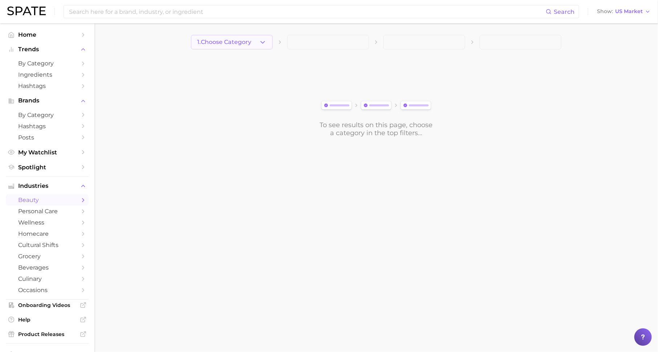
click at [230, 46] on button "1. Choose Category" at bounding box center [232, 42] width 82 height 15
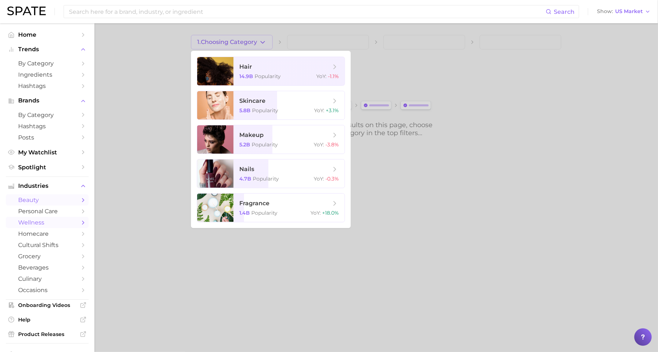
click at [54, 218] on link "wellness" at bounding box center [47, 222] width 83 height 11
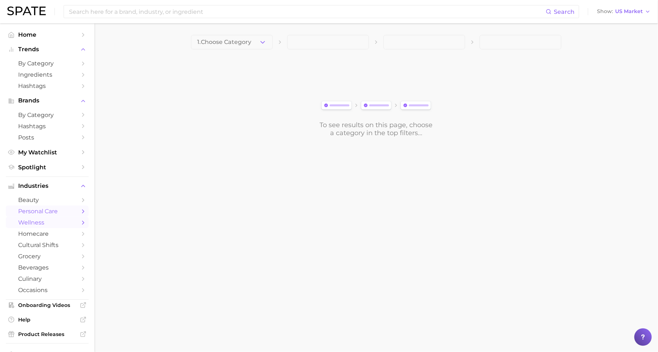
click at [58, 213] on span "personal care" at bounding box center [47, 211] width 58 height 7
click at [256, 42] on button "1. Choose Category" at bounding box center [232, 42] width 82 height 15
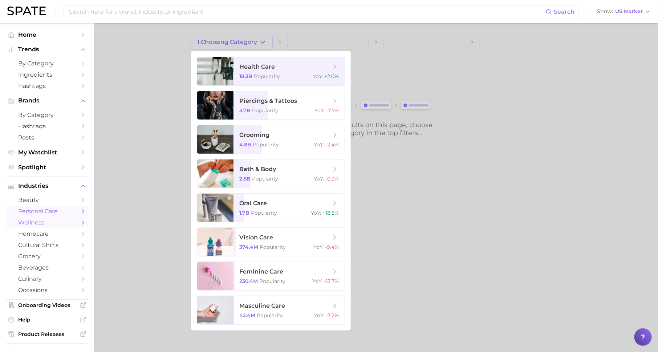
click at [64, 226] on span "wellness" at bounding box center [47, 222] width 58 height 7
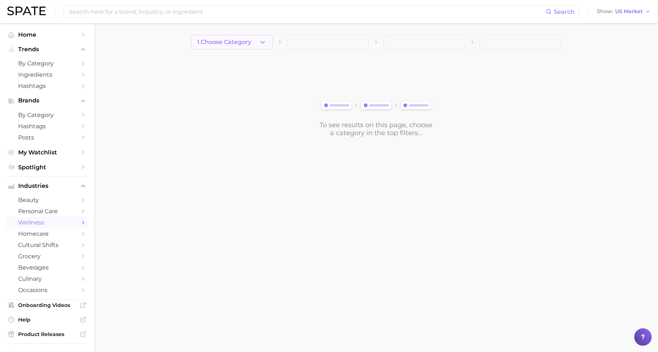
click at [269, 39] on button "1. Choose Category" at bounding box center [232, 42] width 82 height 15
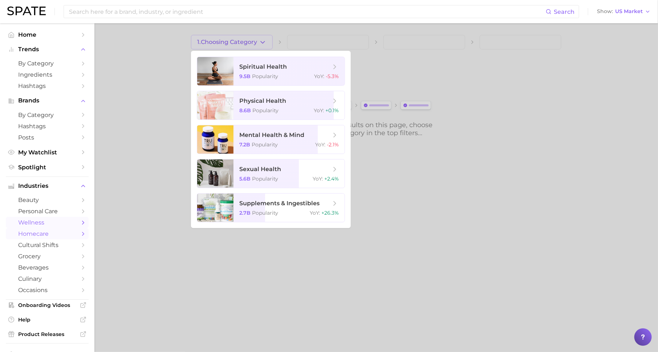
click at [37, 237] on span "homecare" at bounding box center [47, 233] width 58 height 7
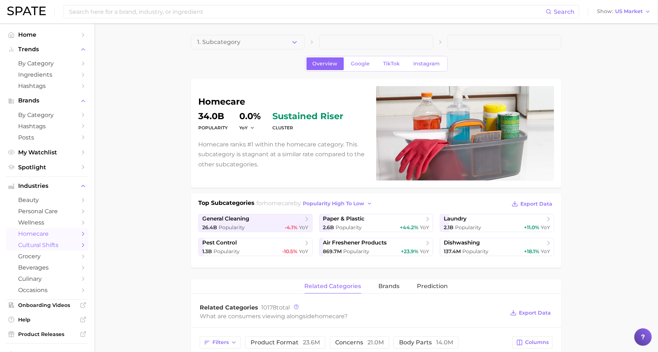
click at [64, 247] on span "cultural shifts" at bounding box center [47, 244] width 58 height 7
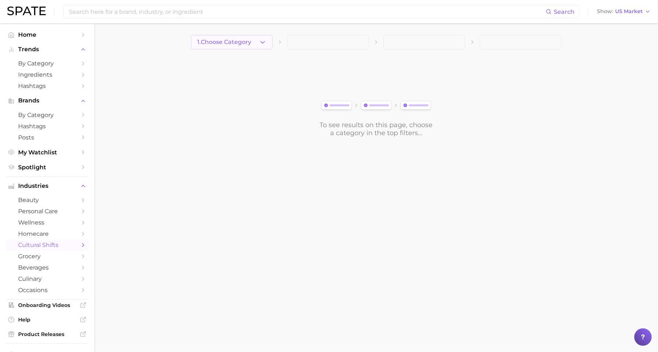
click at [259, 45] on icon "button" at bounding box center [263, 42] width 8 height 8
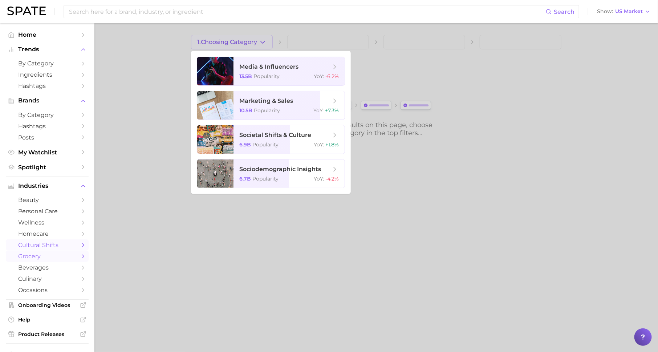
click at [53, 259] on span "grocery" at bounding box center [47, 256] width 58 height 7
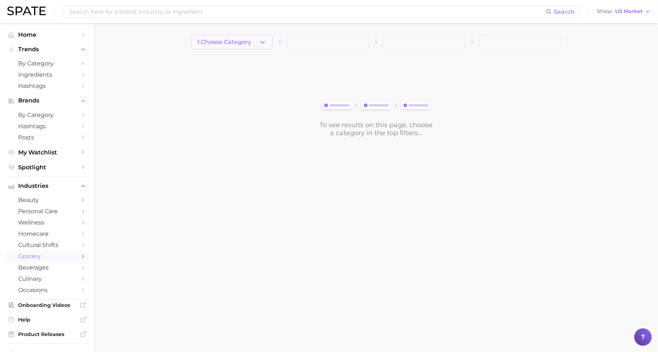
click at [259, 41] on button "1. Choose Category" at bounding box center [232, 42] width 82 height 15
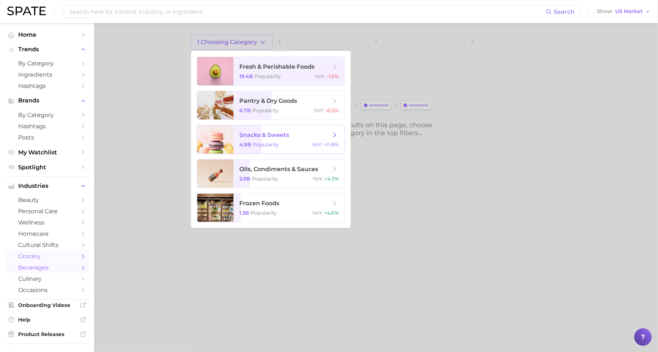
click at [59, 269] on span "beverages" at bounding box center [47, 267] width 58 height 7
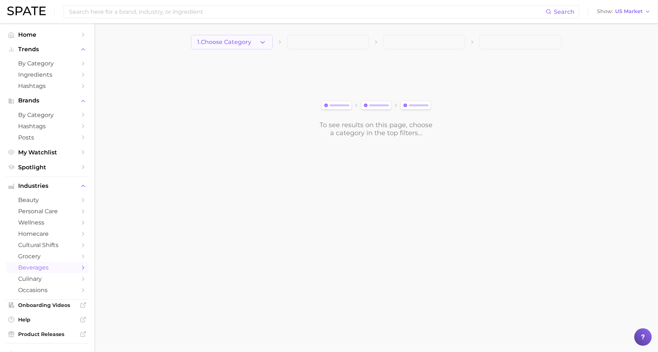
click at [239, 44] on span "1. Choose Category" at bounding box center [224, 42] width 54 height 7
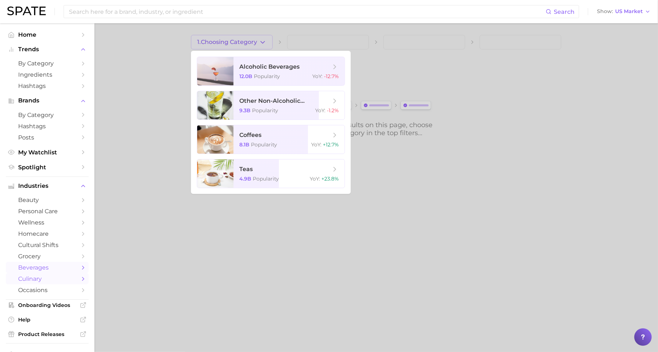
click at [58, 281] on span "culinary" at bounding box center [47, 278] width 58 height 7
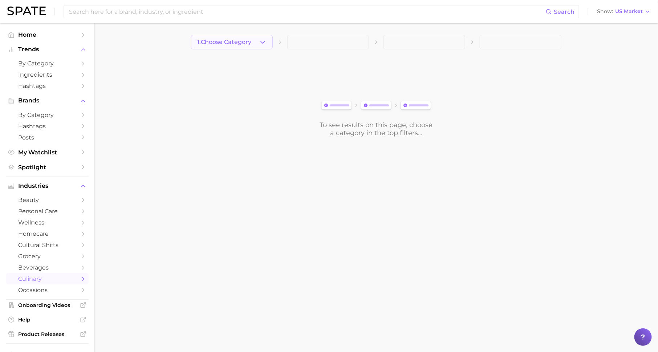
click at [251, 40] on span "1. Choose Category" at bounding box center [224, 42] width 54 height 7
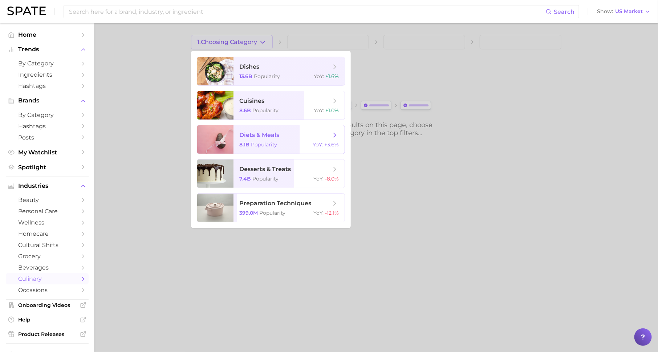
click at [277, 136] on span "diets & meals" at bounding box center [259, 134] width 40 height 7
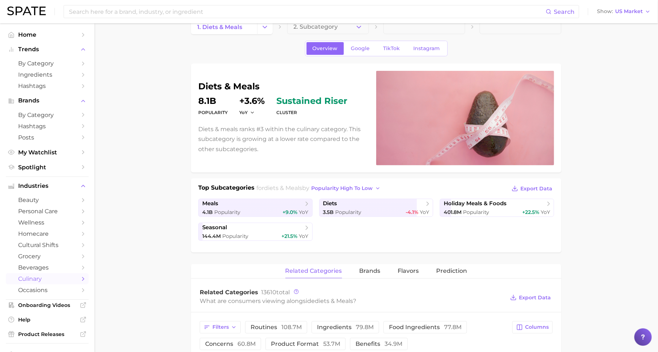
scroll to position [17, 0]
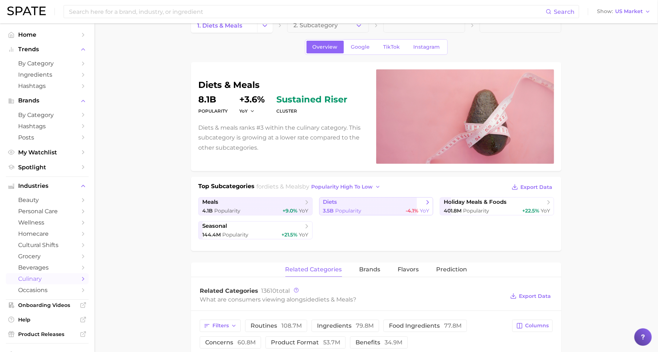
click at [341, 207] on span "Popularity" at bounding box center [348, 210] width 26 height 7
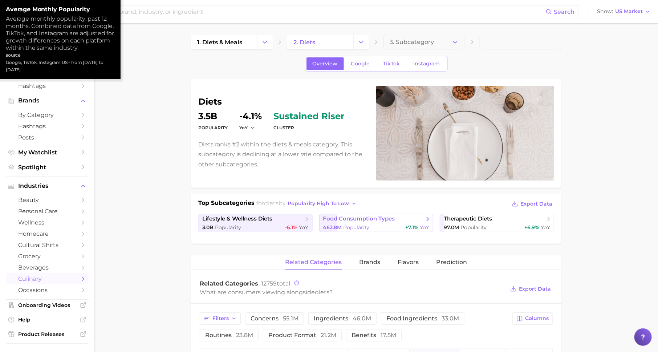
scroll to position [28, 0]
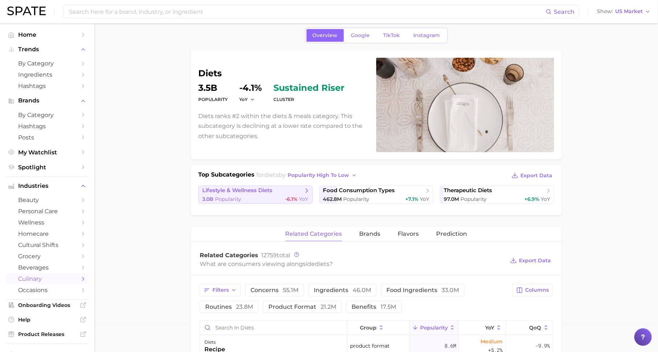
click at [259, 198] on div "3.0b Popularity -6.1% YoY" at bounding box center [255, 199] width 106 height 7
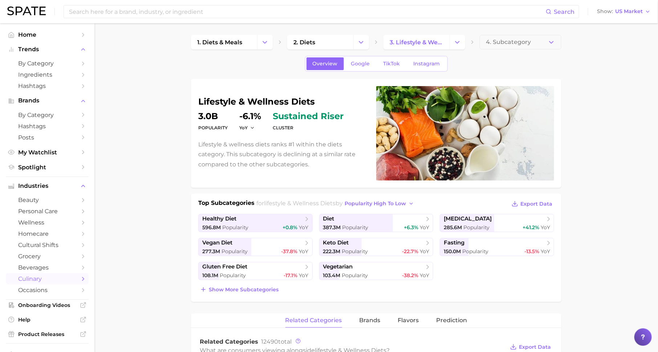
scroll to position [53, 0]
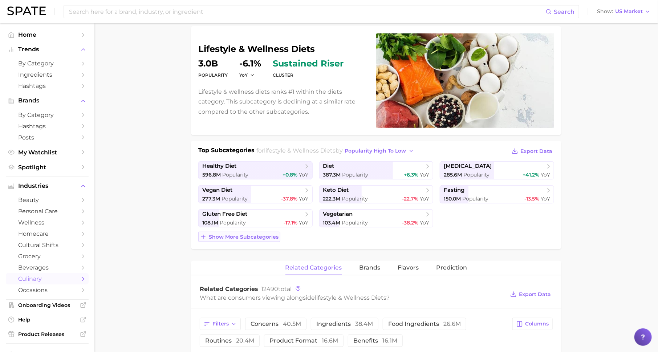
click at [248, 237] on span "Show more subcategories" at bounding box center [244, 237] width 70 height 6
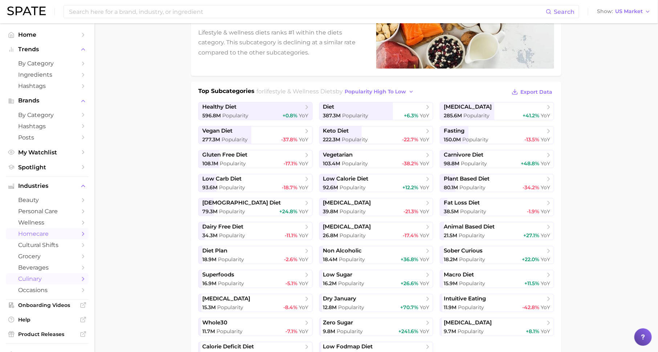
scroll to position [0, 0]
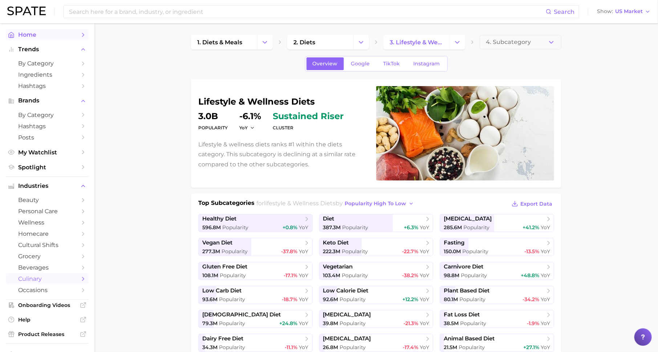
click at [55, 36] on span "Home" at bounding box center [47, 34] width 58 height 7
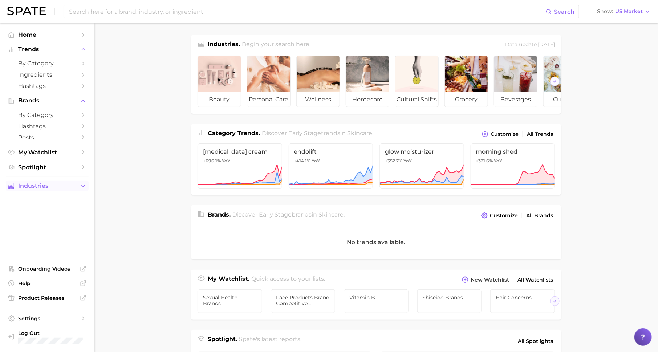
click at [62, 184] on span "Industries" at bounding box center [47, 186] width 58 height 7
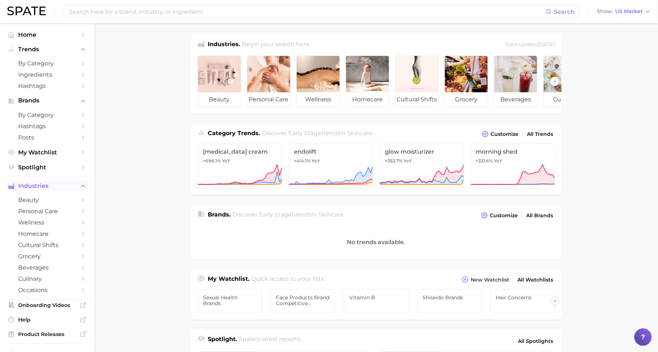
scroll to position [38, 0]
